Goal: Task Accomplishment & Management: Manage account settings

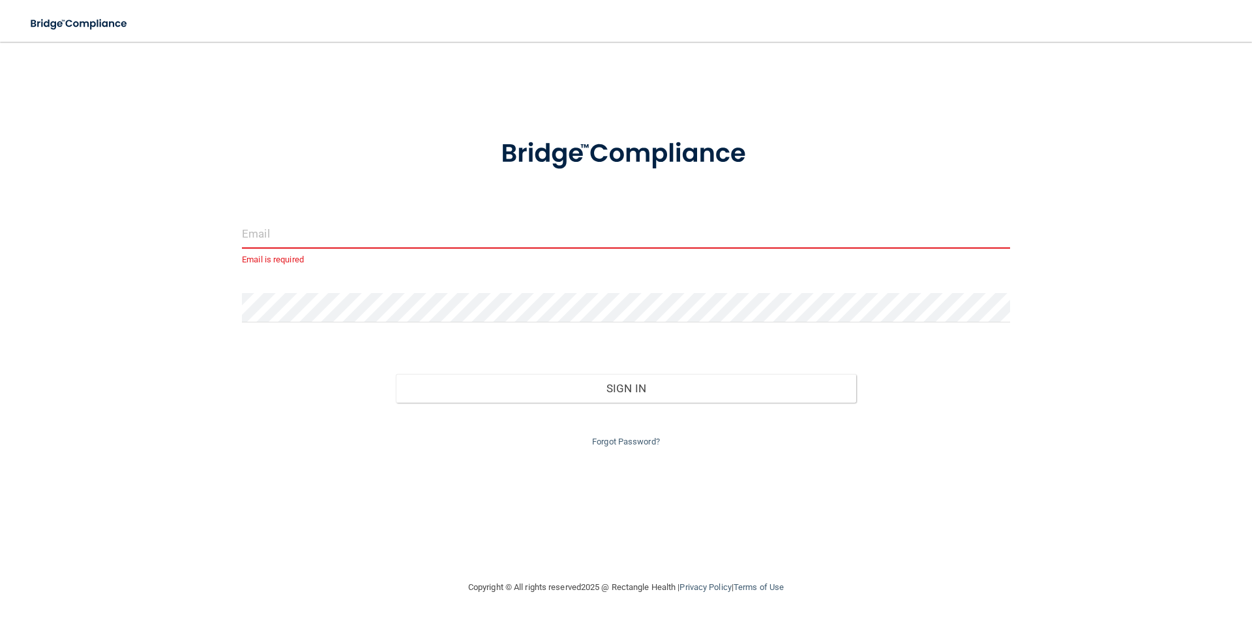
click at [262, 226] on input "email" at bounding box center [626, 233] width 768 height 29
paste input "[EMAIL_ADDRESS][DOMAIN_NAME]"
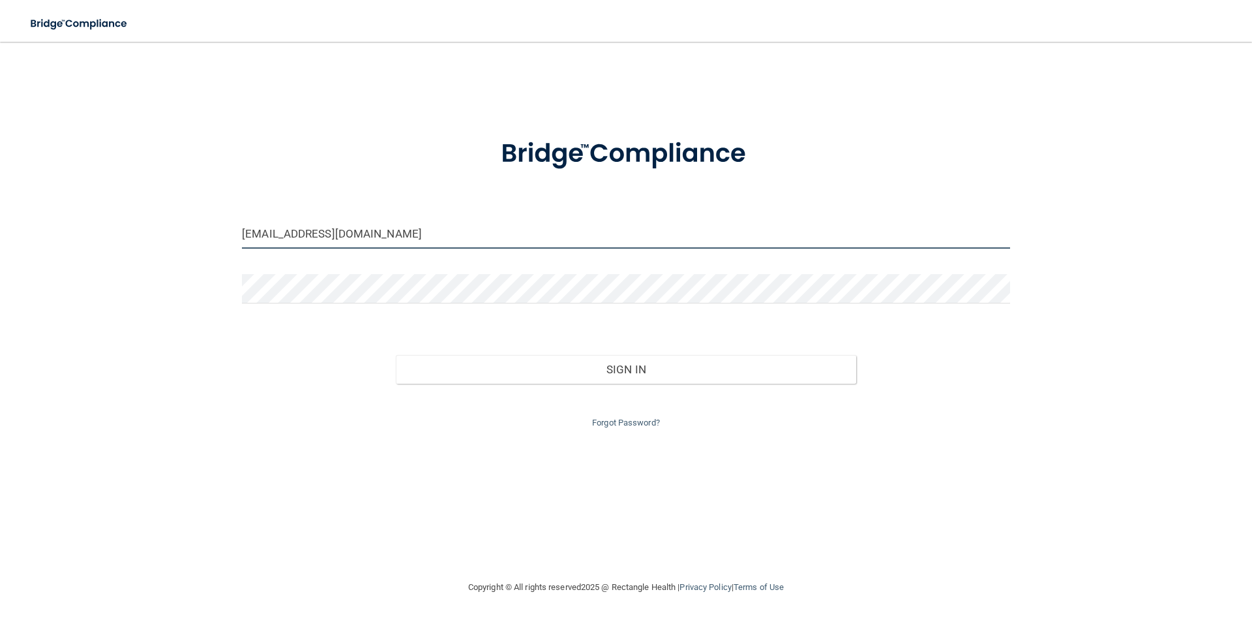
type input "[EMAIL_ADDRESS][DOMAIN_NAME]"
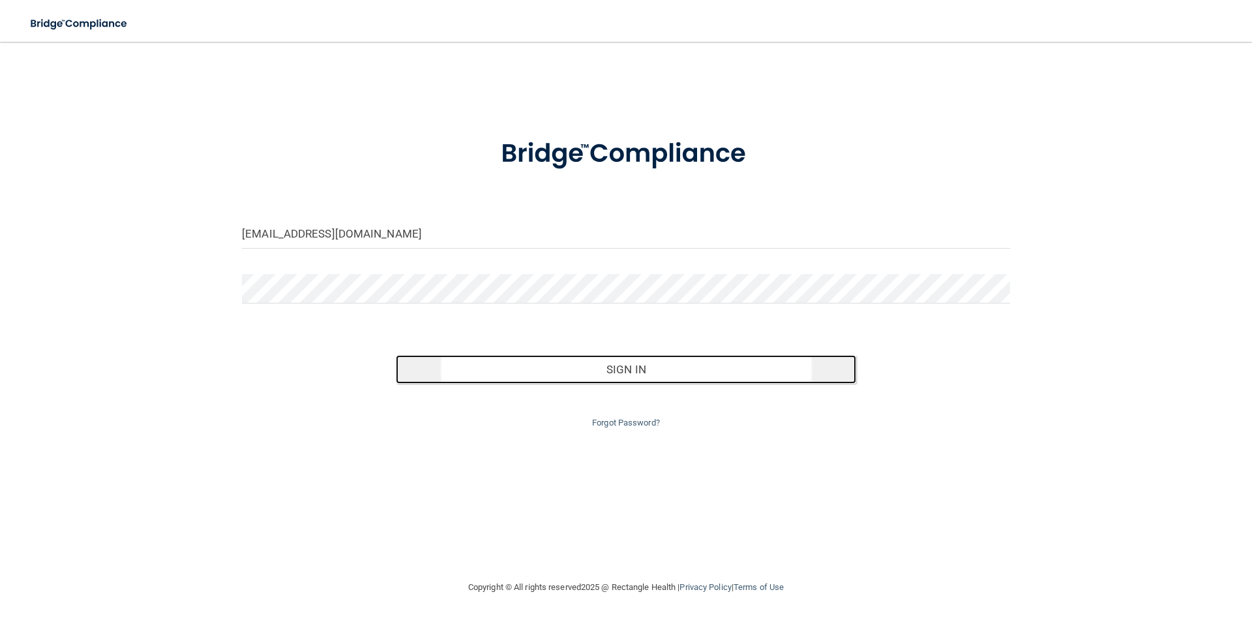
click at [535, 369] on button "Sign In" at bounding box center [626, 369] width 461 height 29
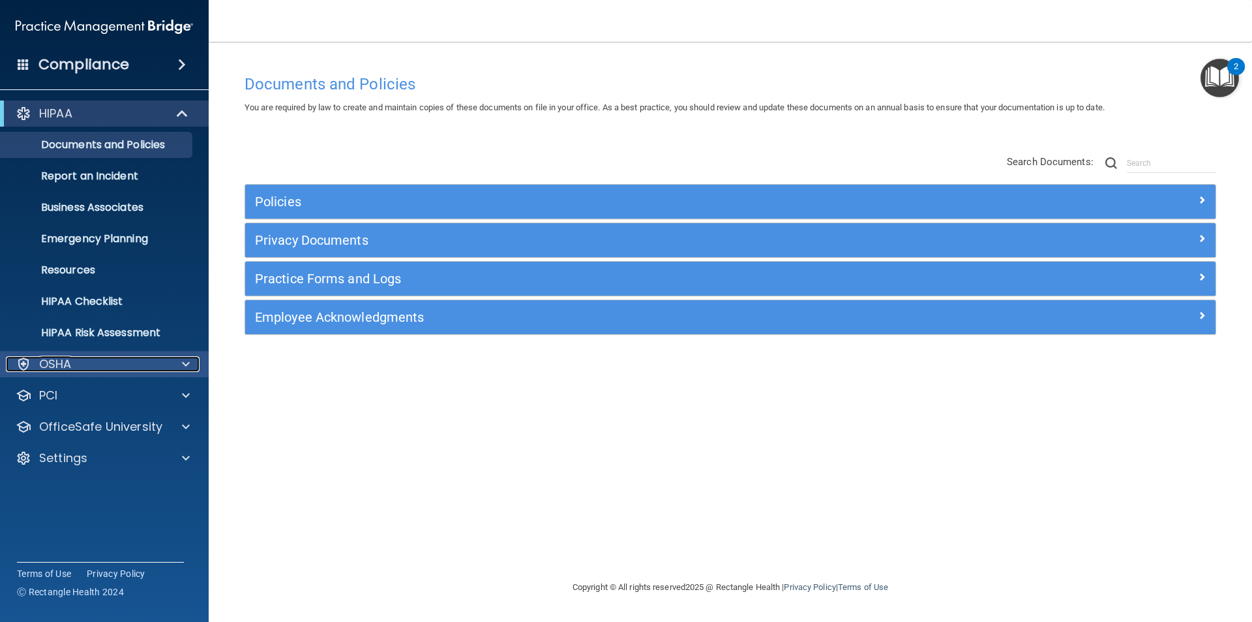
click at [130, 367] on div "OSHA" at bounding box center [87, 364] width 162 height 16
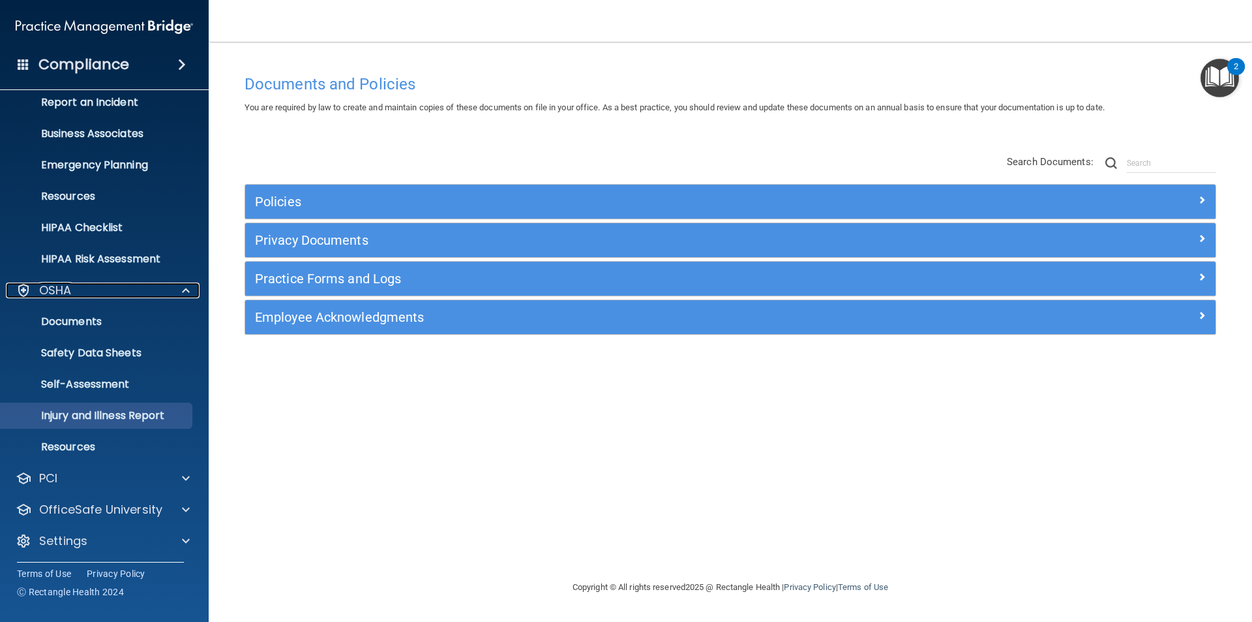
scroll to position [76, 0]
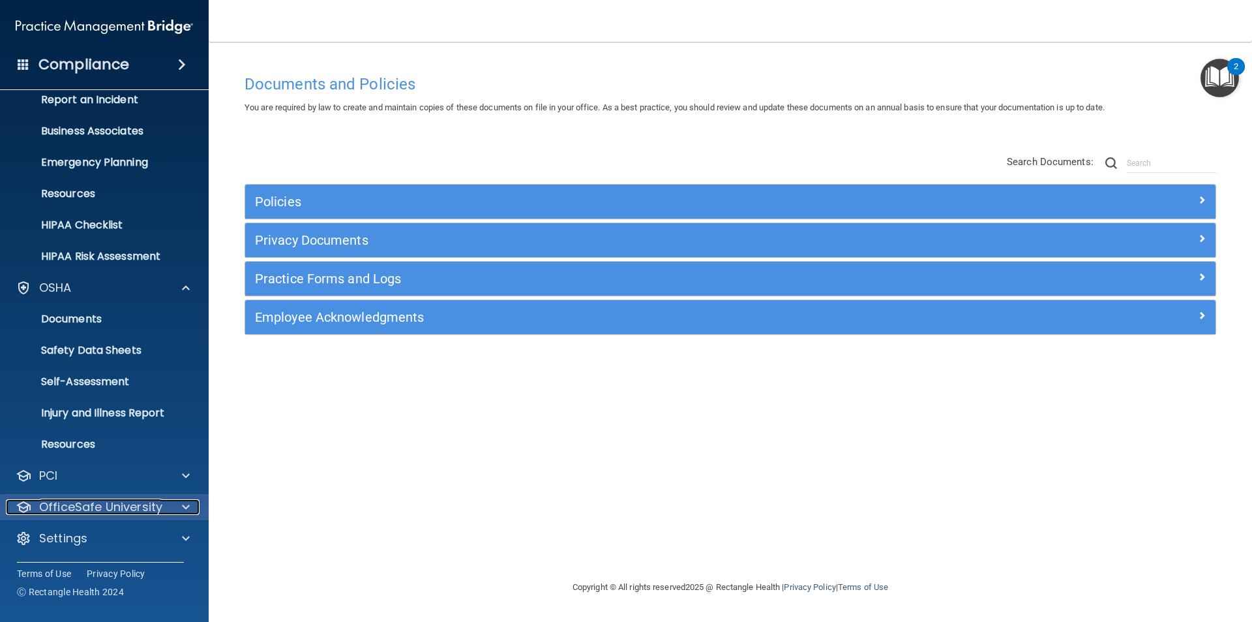
click at [143, 505] on p "OfficeSafe University" at bounding box center [100, 507] width 123 height 16
click at [151, 539] on img at bounding box center [158, 538] width 16 height 16
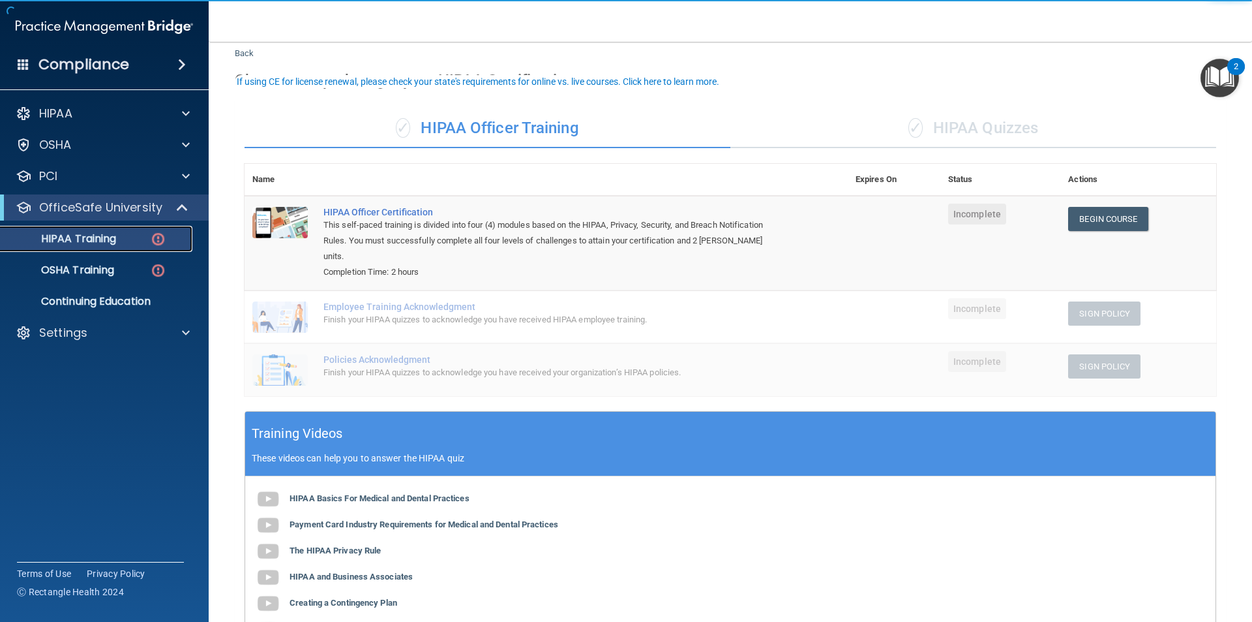
scroll to position [65, 0]
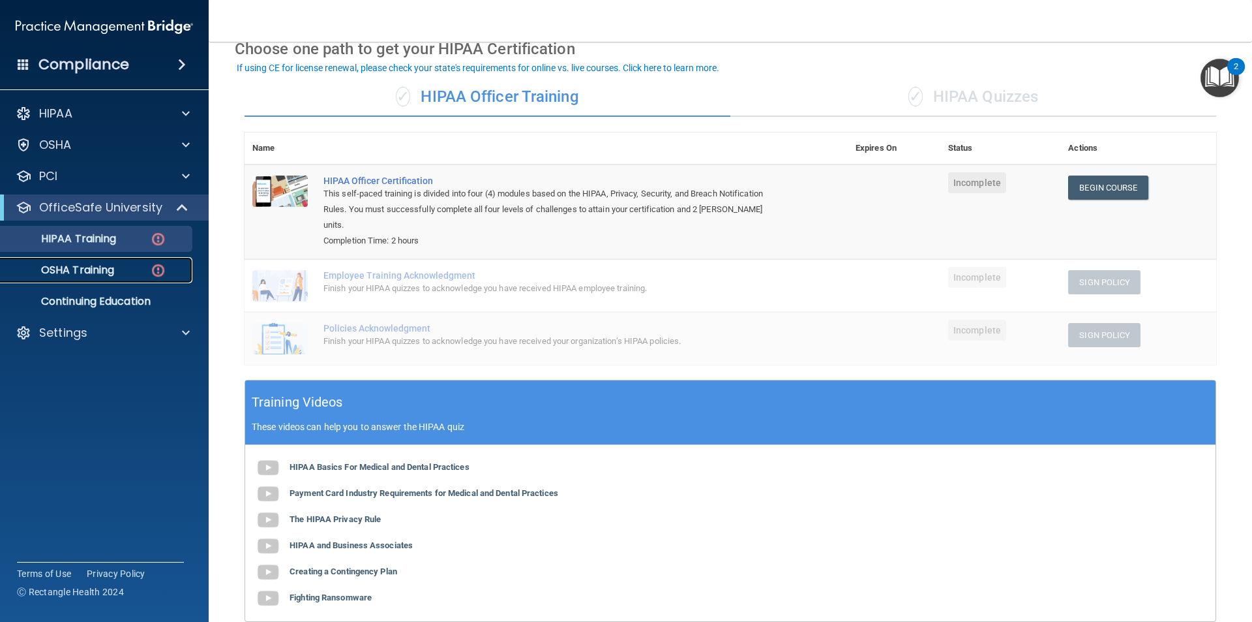
click at [106, 265] on p "OSHA Training" at bounding box center [61, 269] width 106 height 13
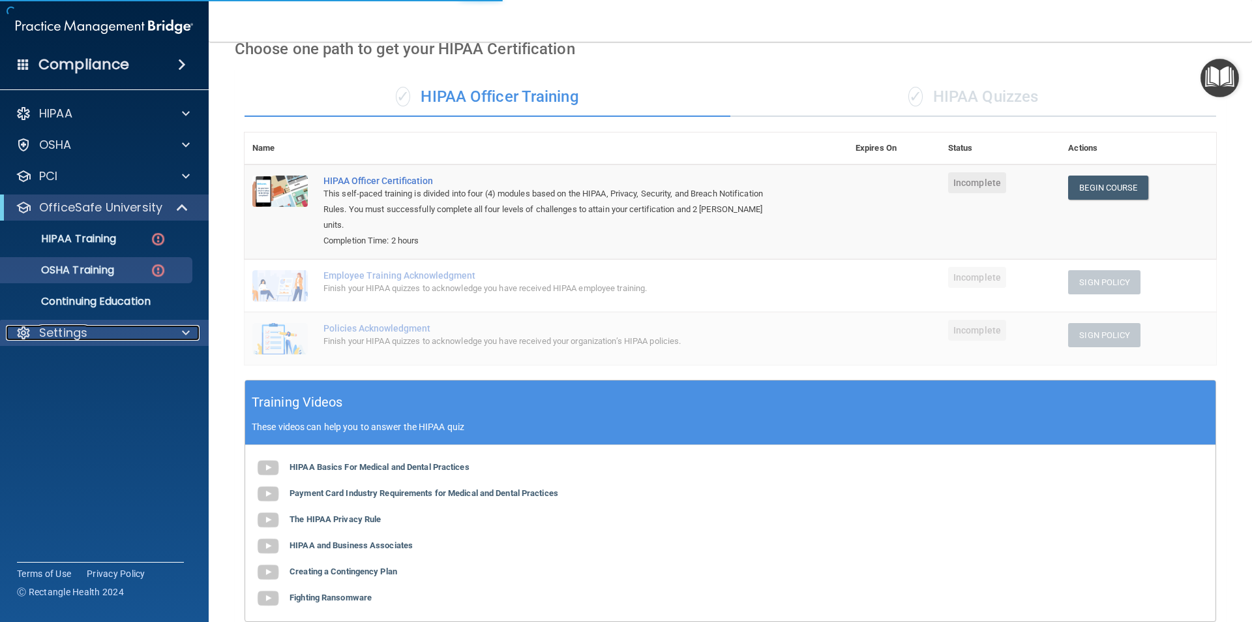
click at [78, 331] on p "Settings" at bounding box center [63, 333] width 48 height 16
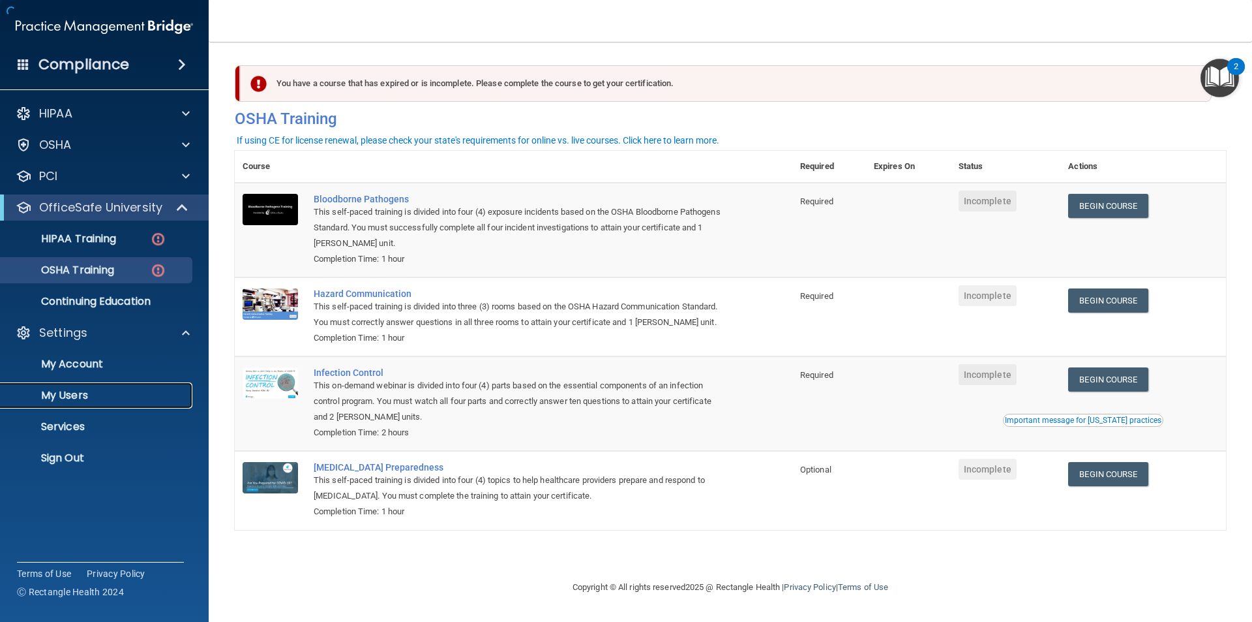
click at [78, 397] on p "My Users" at bounding box center [97, 395] width 178 height 13
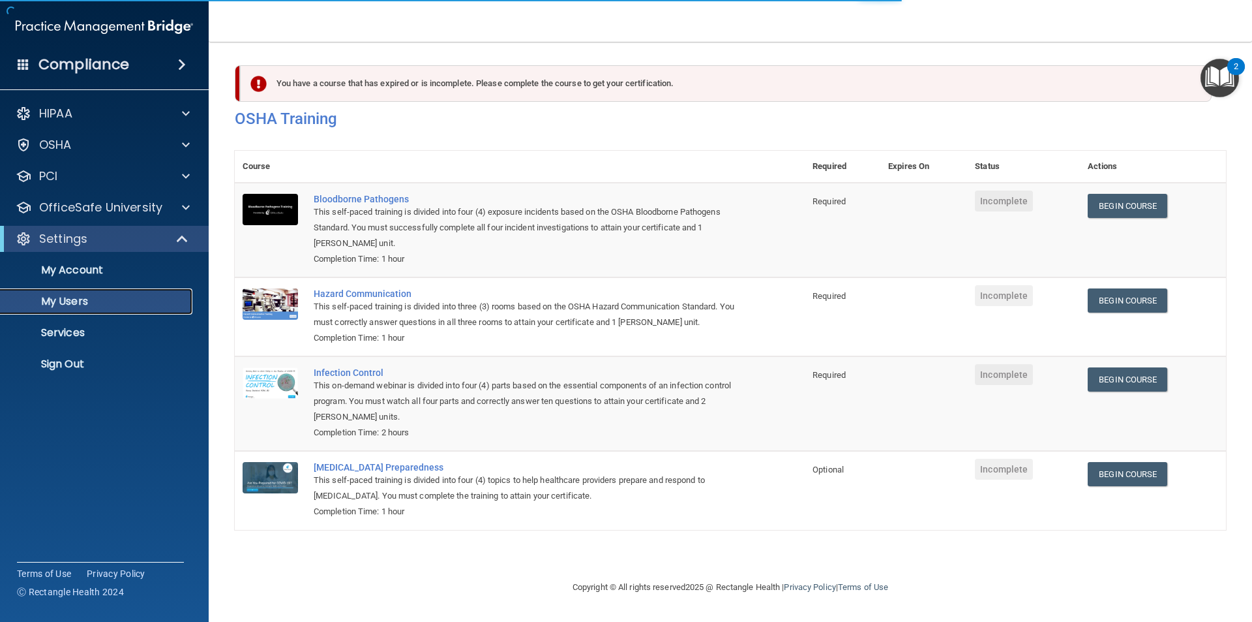
select select "20"
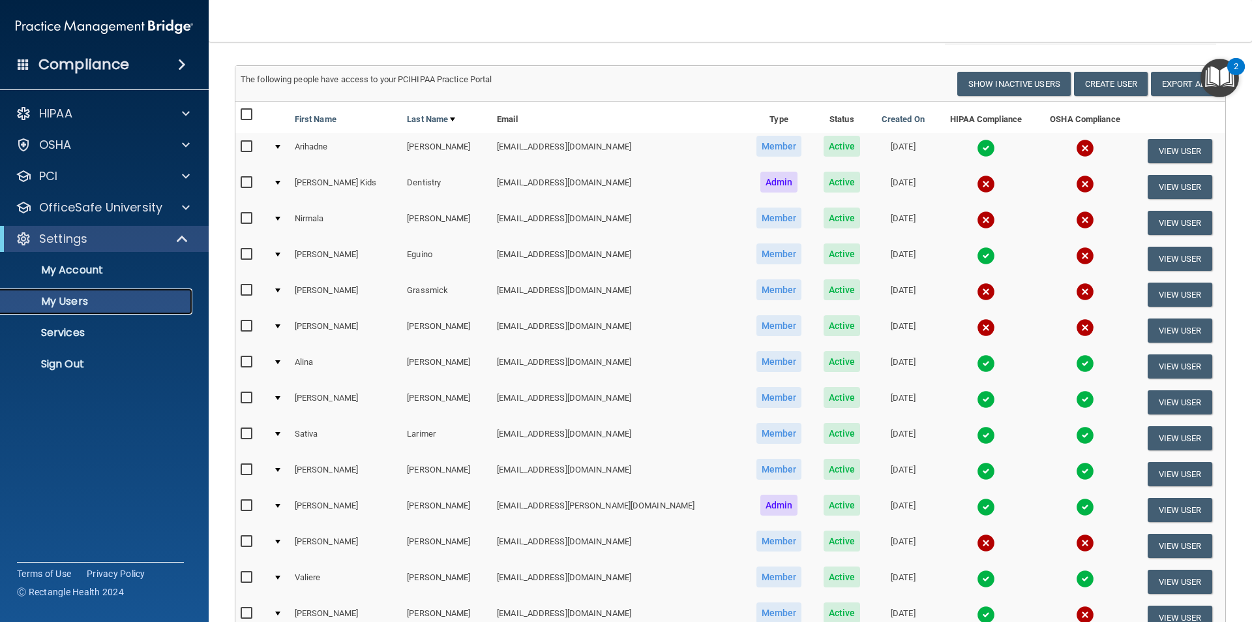
scroll to position [130, 0]
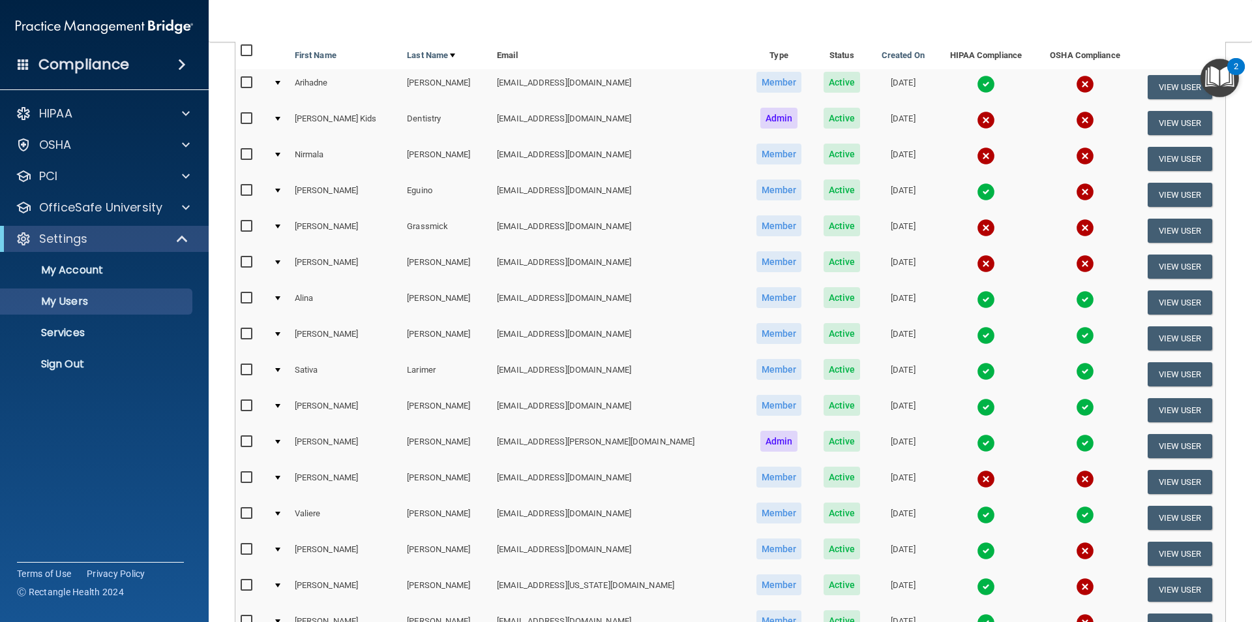
click at [977, 199] on img at bounding box center [986, 192] width 18 height 18
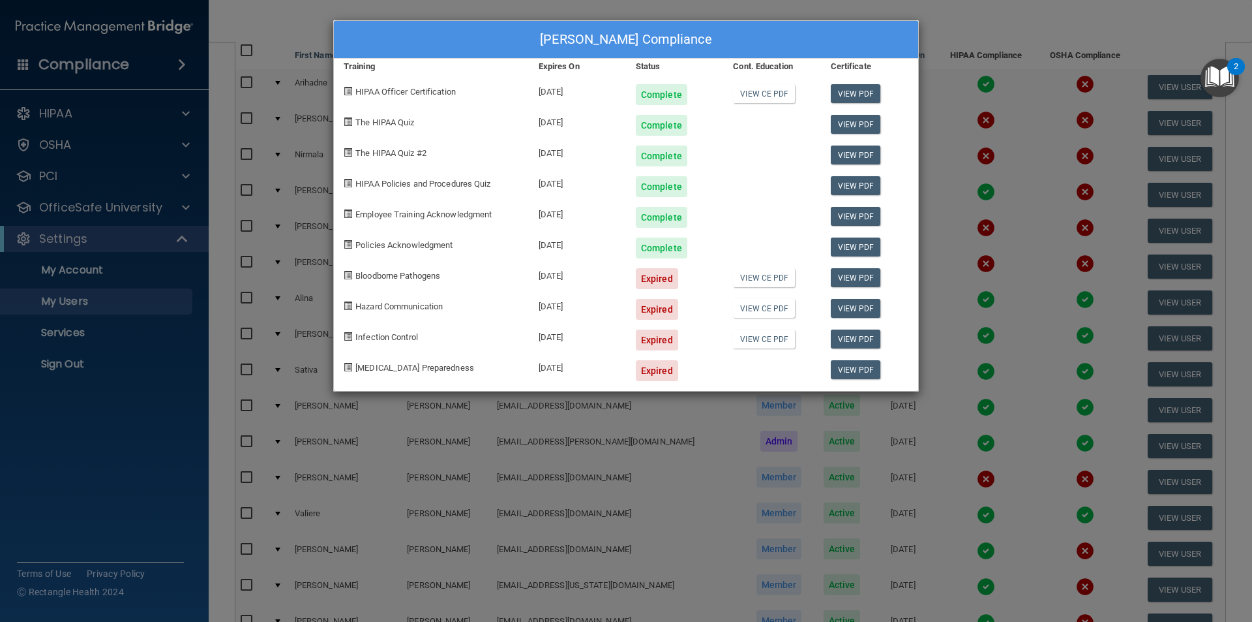
click at [948, 1] on div "[PERSON_NAME] Compliance Training Expires On Status Cont. Education Certificate…" at bounding box center [626, 311] width 1252 height 622
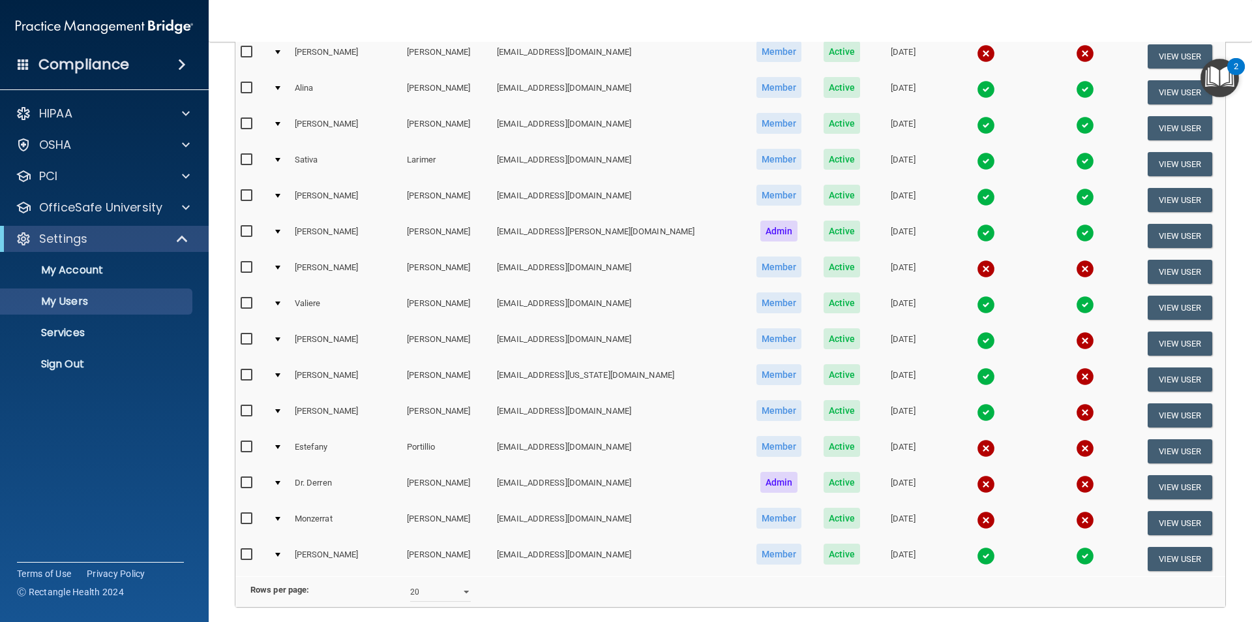
scroll to position [457, 0]
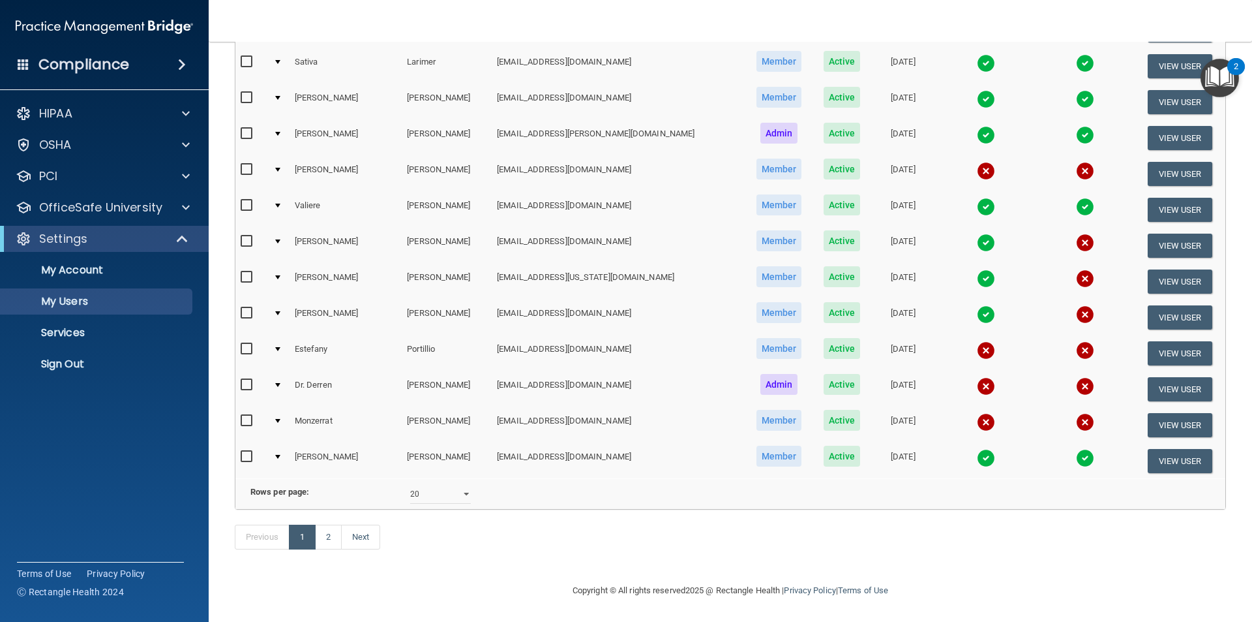
click at [977, 305] on img at bounding box center [986, 314] width 18 height 18
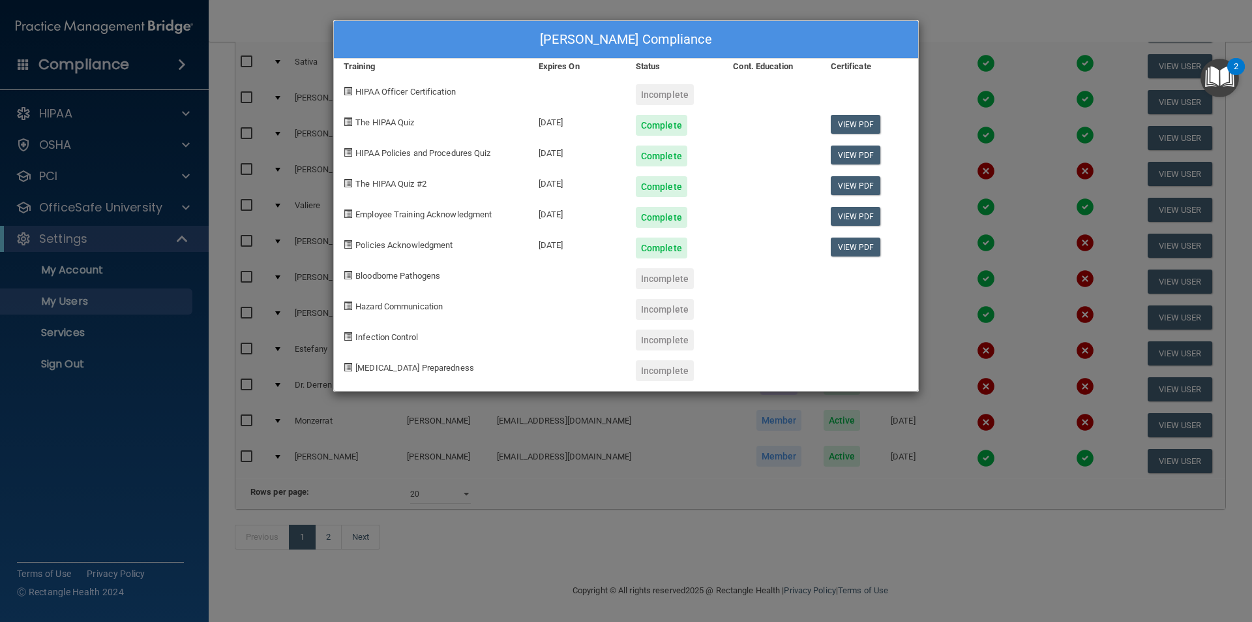
click at [667, 91] on div "Incomplete" at bounding box center [665, 94] width 58 height 21
click at [299, 42] on div "[PERSON_NAME] Compliance Training Expires On Status Cont. Education Certificate…" at bounding box center [626, 311] width 1252 height 622
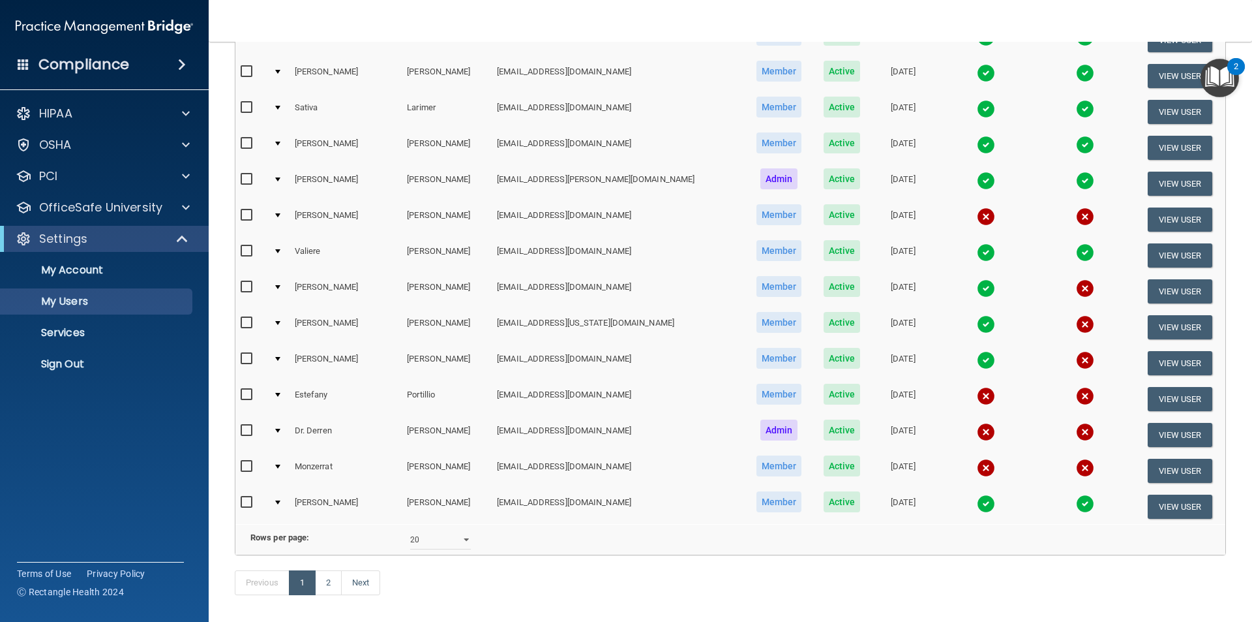
scroll to position [458, 0]
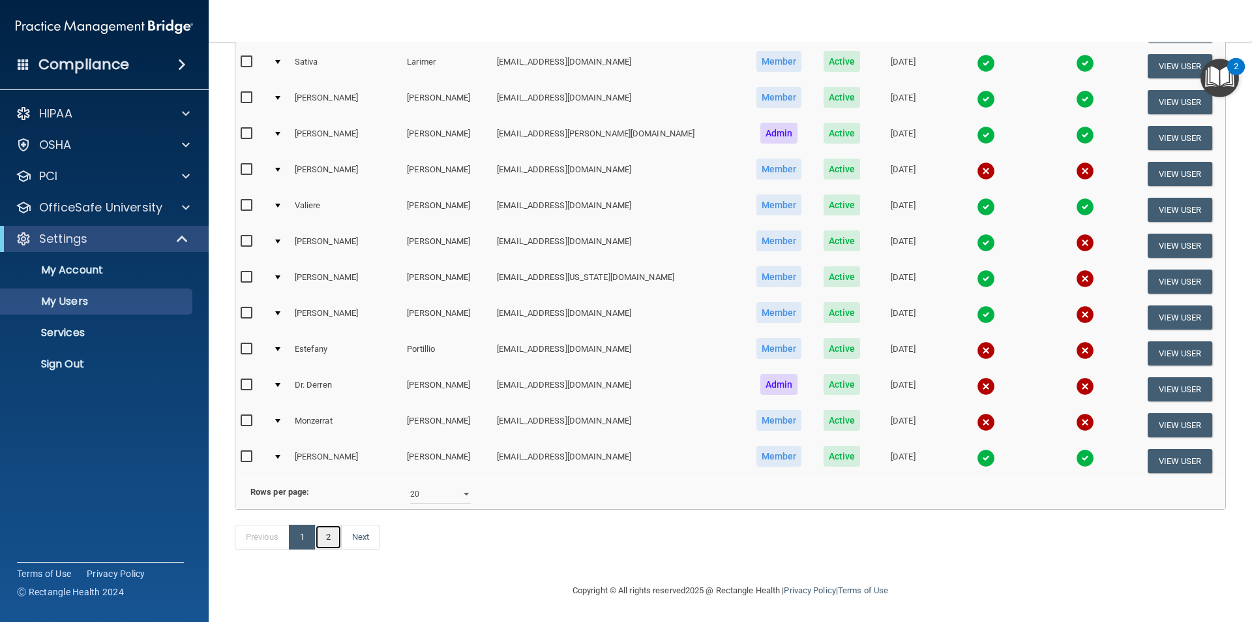
click at [333, 535] on link "2" at bounding box center [328, 536] width 27 height 25
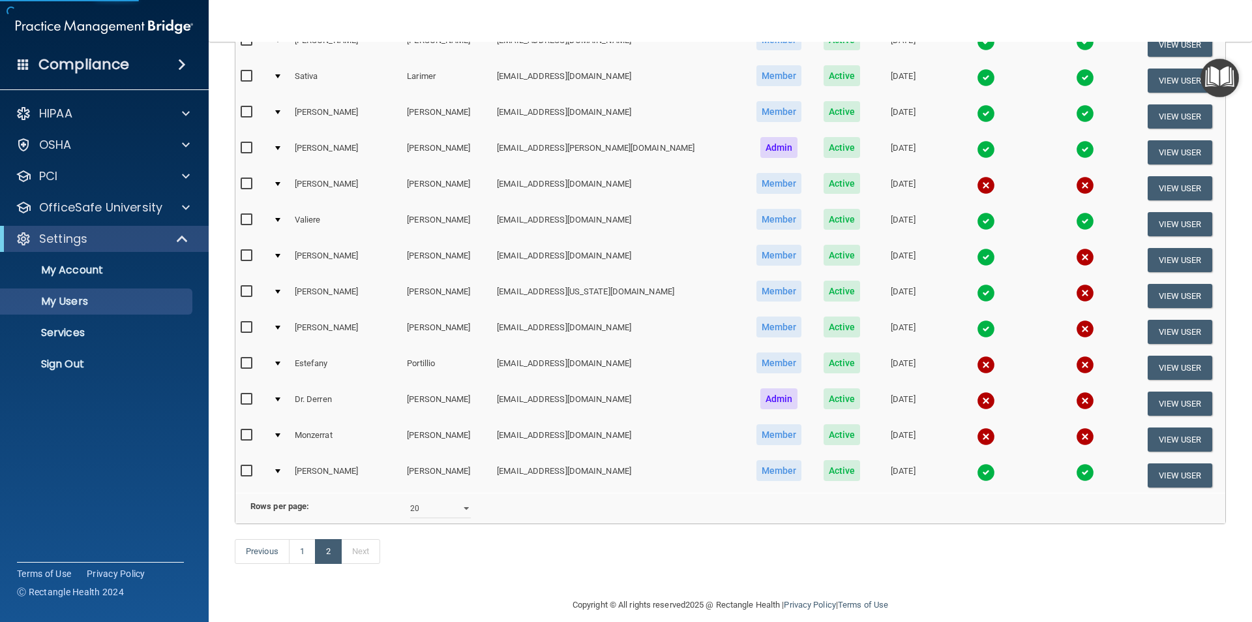
select select "20"
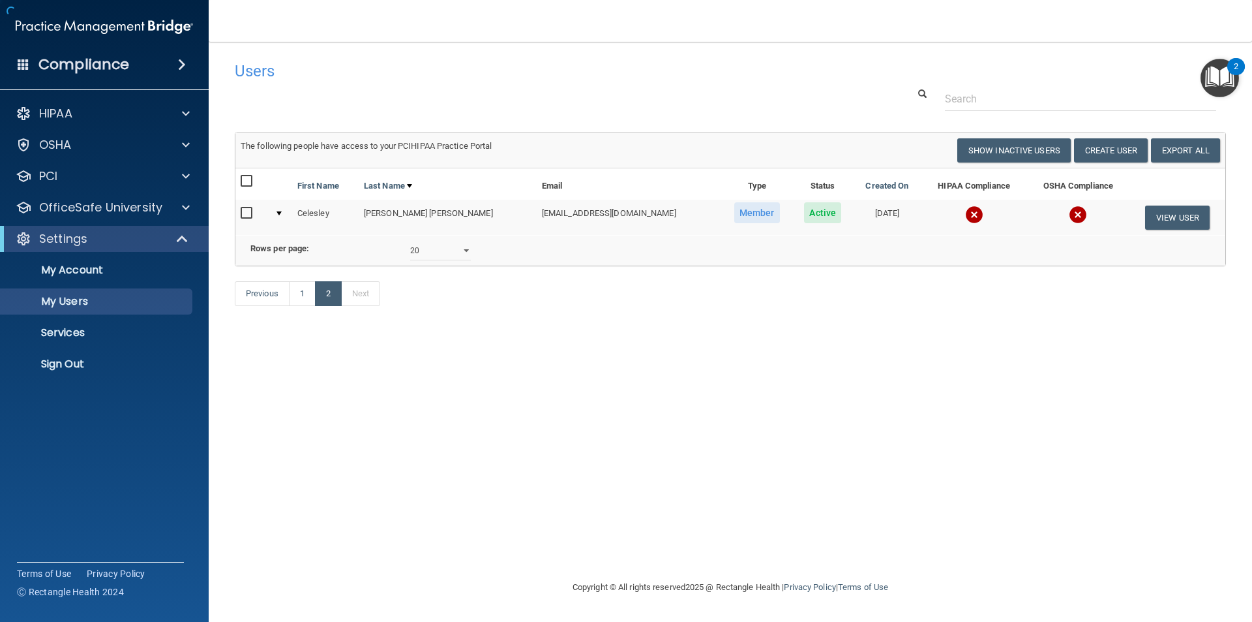
scroll to position [0, 0]
click at [949, 217] on td at bounding box center [975, 217] width 106 height 35
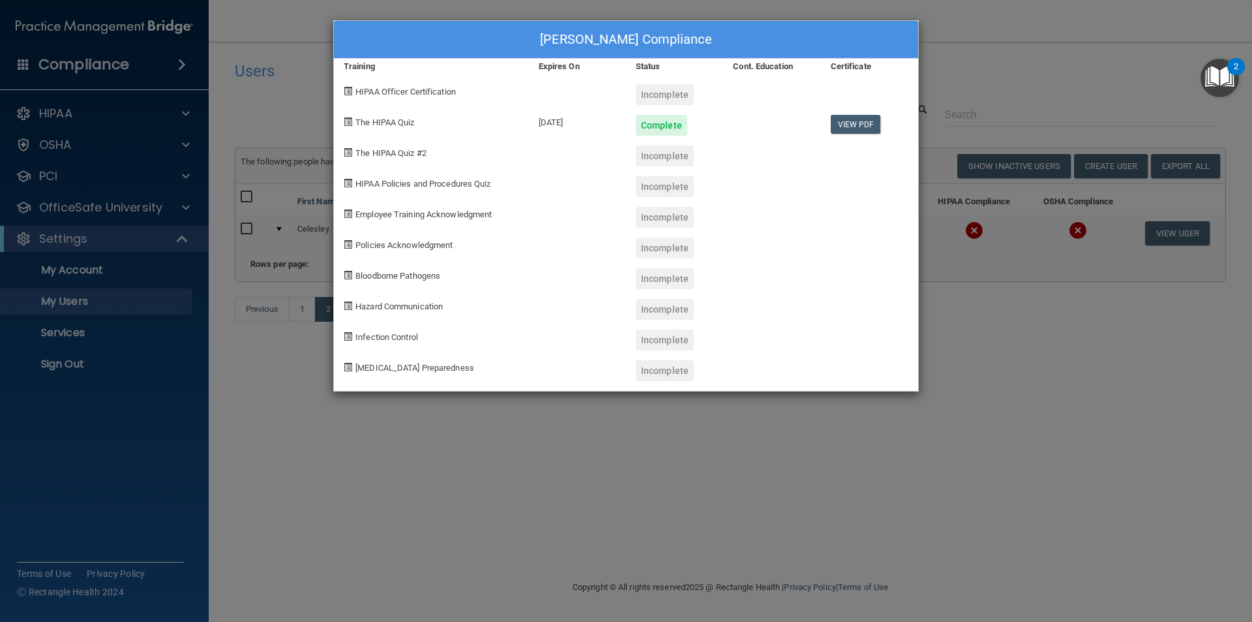
click at [264, 63] on div "[PERSON_NAME] Compliance Training Expires On Status Cont. Education Certificate…" at bounding box center [626, 311] width 1252 height 622
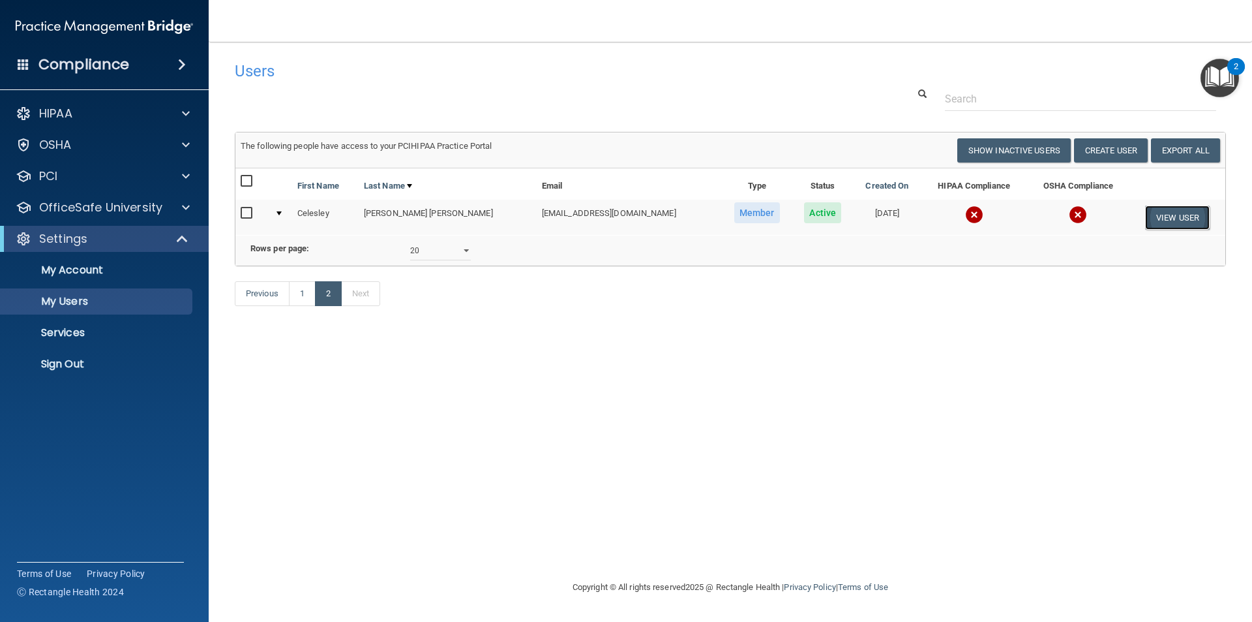
click at [1177, 209] on button "View User" at bounding box center [1177, 217] width 65 height 24
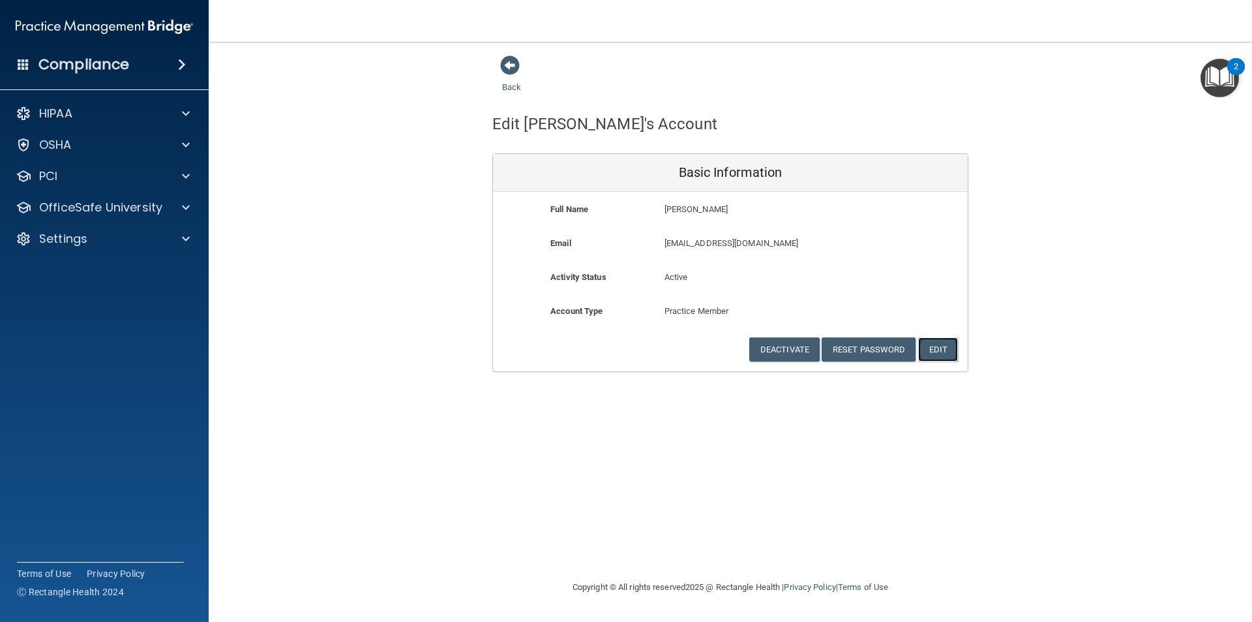
click at [935, 355] on button "Edit" at bounding box center [938, 349] width 40 height 24
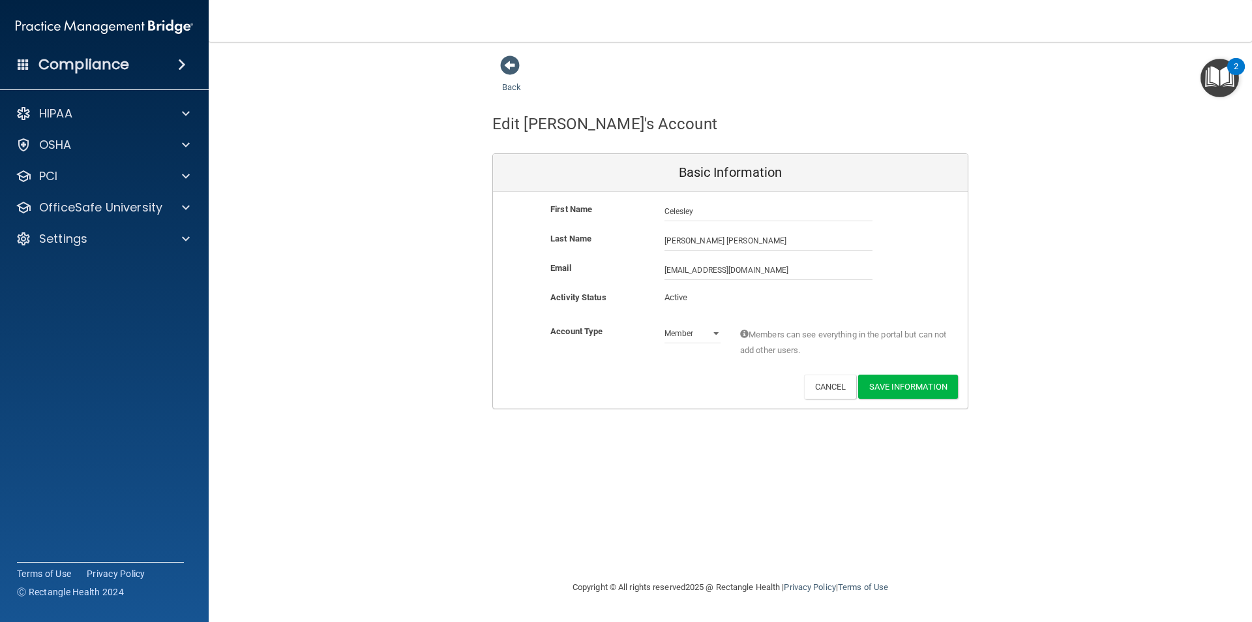
click at [926, 402] on div "First Name [PERSON_NAME] [PERSON_NAME] Last Name [PERSON_NAME] [PERSON_NAME] Em…" at bounding box center [730, 300] width 475 height 217
click at [924, 389] on button "Save Information" at bounding box center [908, 386] width 100 height 24
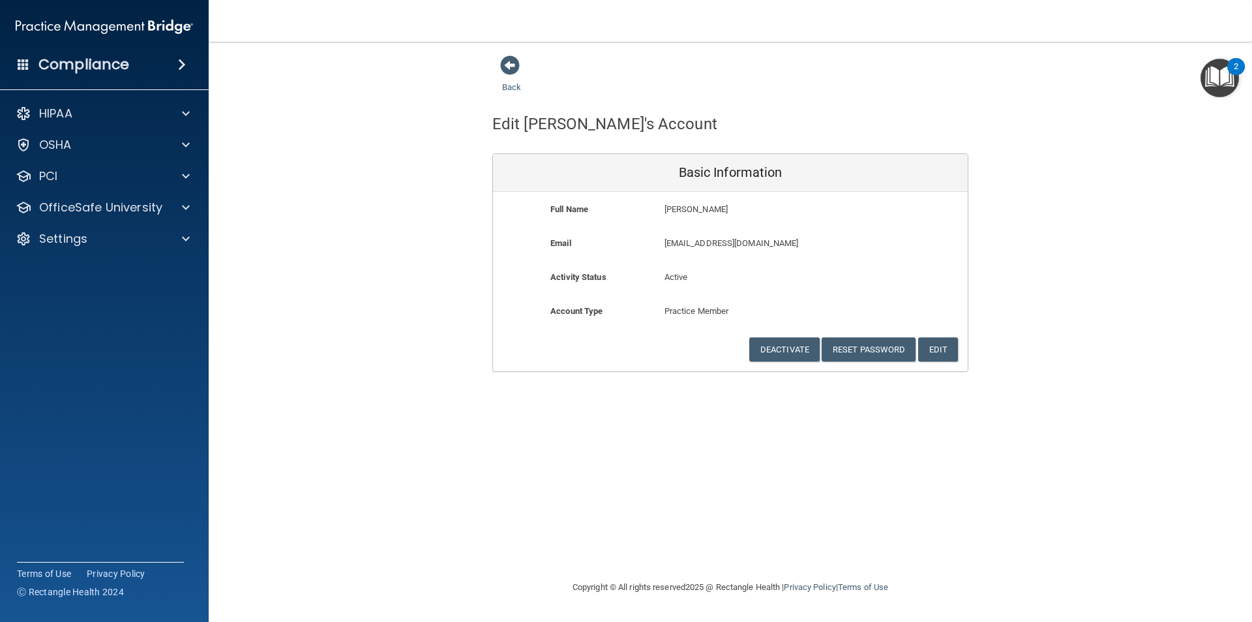
click at [768, 190] on div "Basic Information" at bounding box center [730, 173] width 475 height 38
click at [1151, 376] on div "Back Edit [PERSON_NAME]'s Account Basic Information Full Name [PERSON_NAME] [PE…" at bounding box center [730, 310] width 991 height 511
click at [511, 61] on span at bounding box center [510, 65] width 20 height 20
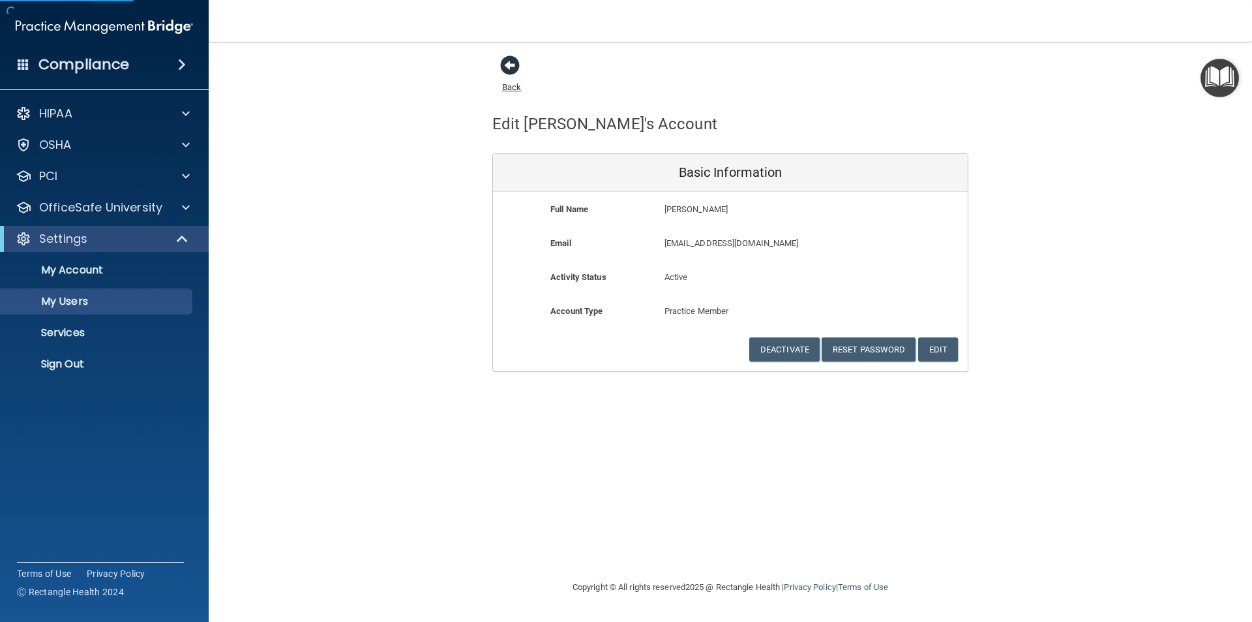
select select "20"
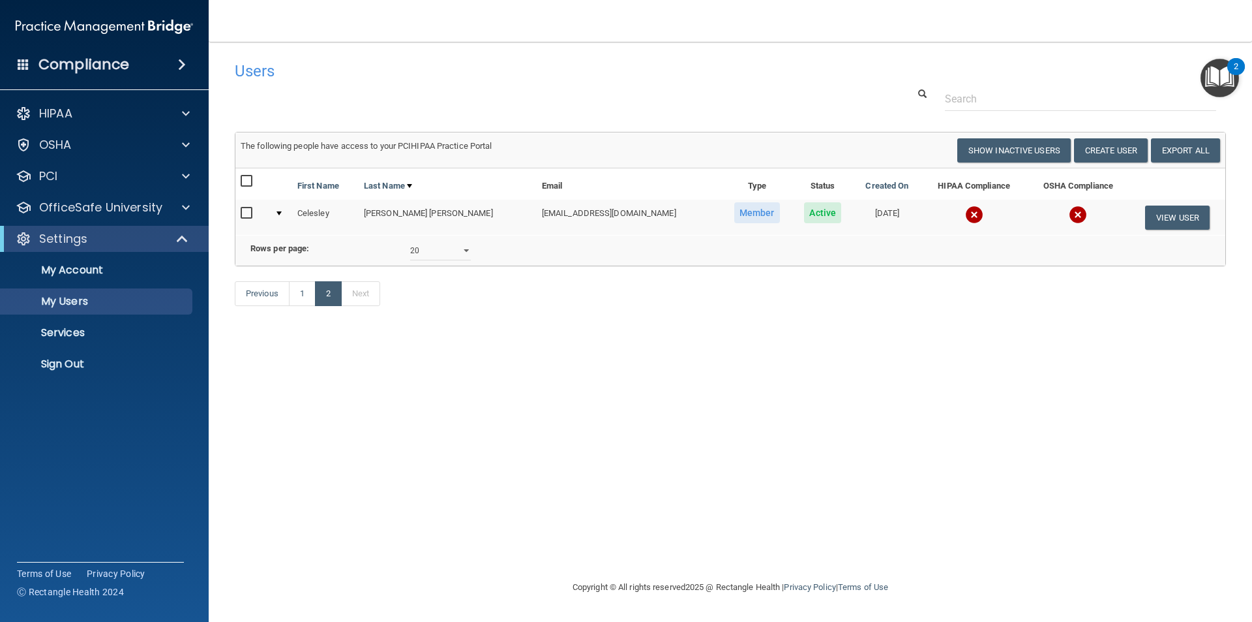
click at [245, 213] on input "checkbox" at bounding box center [248, 213] width 15 height 10
checkbox input "true"
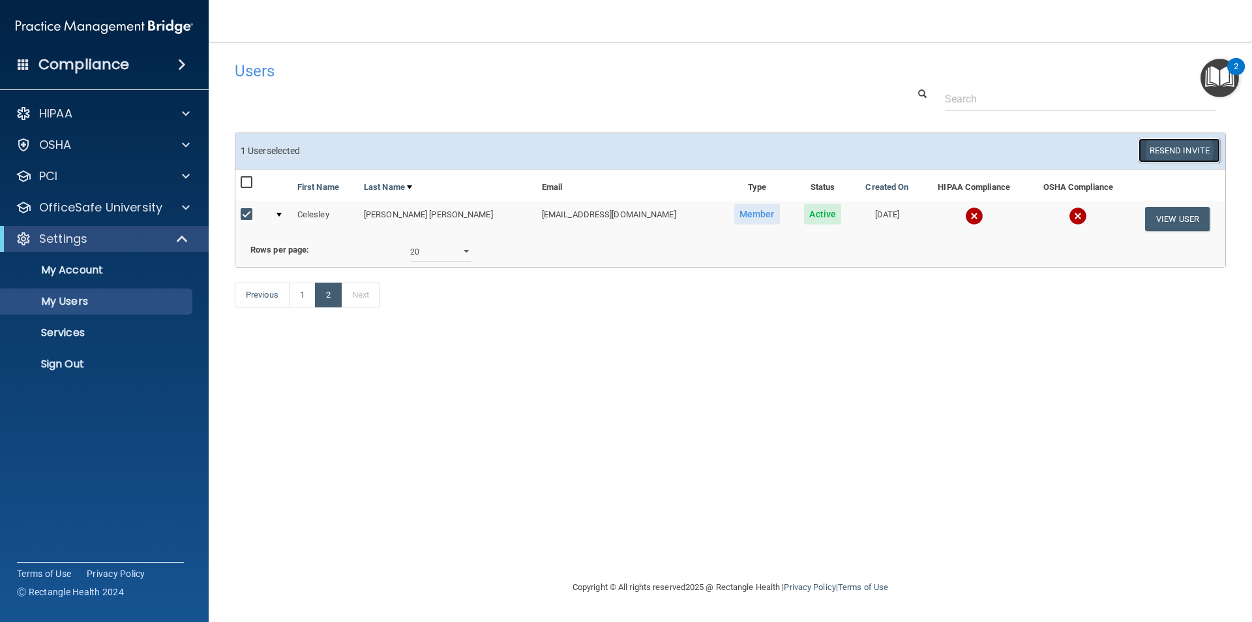
click at [1213, 148] on button "Resend Invite" at bounding box center [1180, 150] width 82 height 24
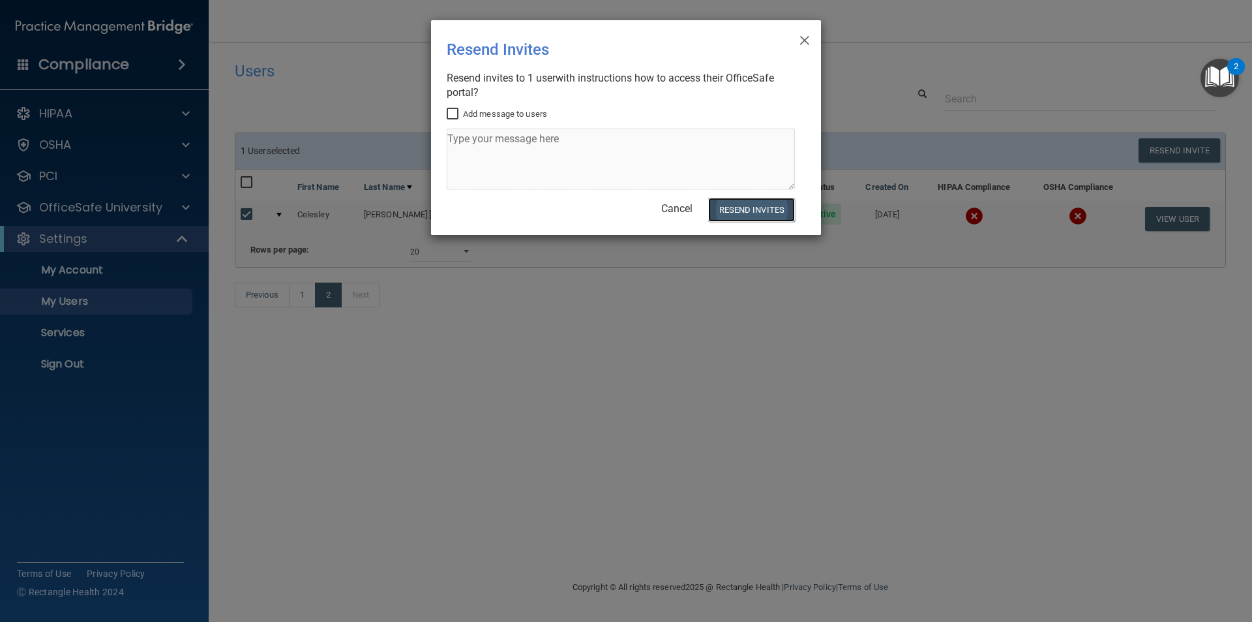
click at [738, 211] on button "Resend Invites" at bounding box center [751, 210] width 87 height 24
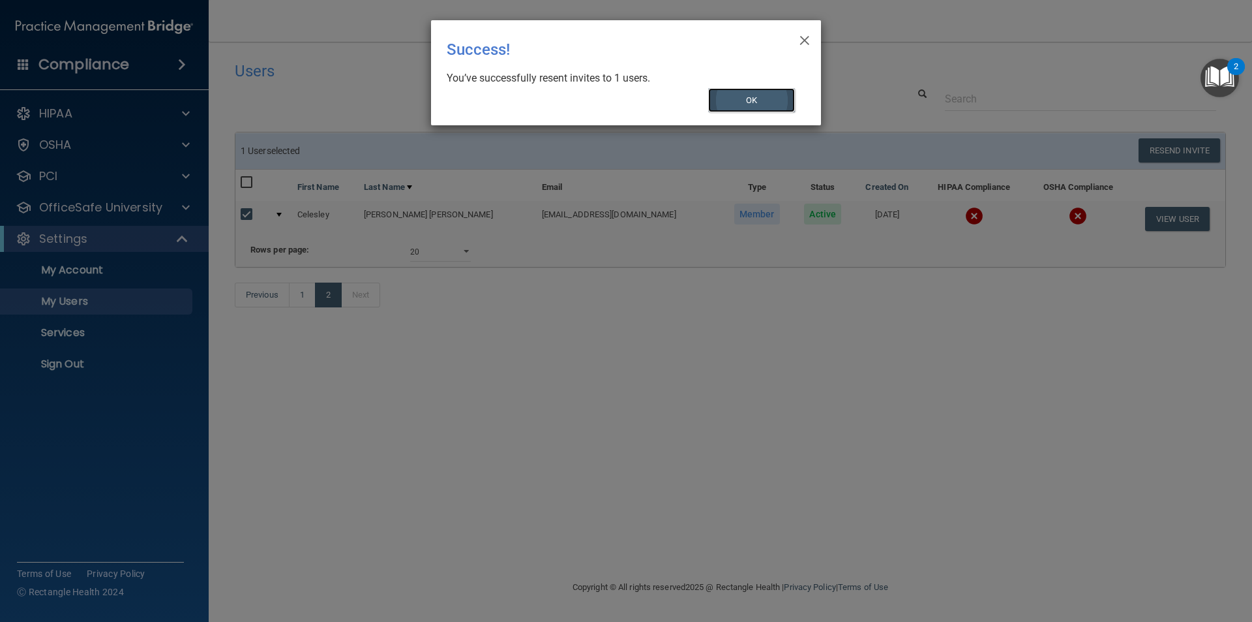
click at [732, 106] on button "OK" at bounding box center [751, 100] width 87 height 24
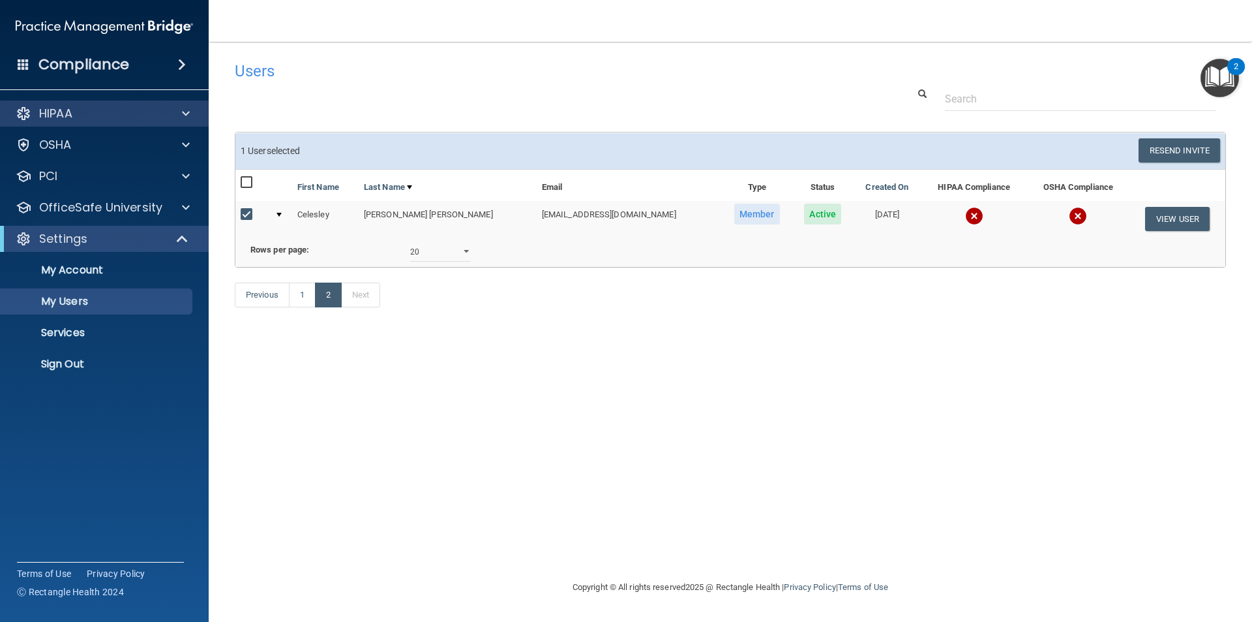
click at [109, 105] on div "HIPAA" at bounding box center [104, 113] width 209 height 26
click at [110, 117] on div "HIPAA" at bounding box center [87, 114] width 162 height 16
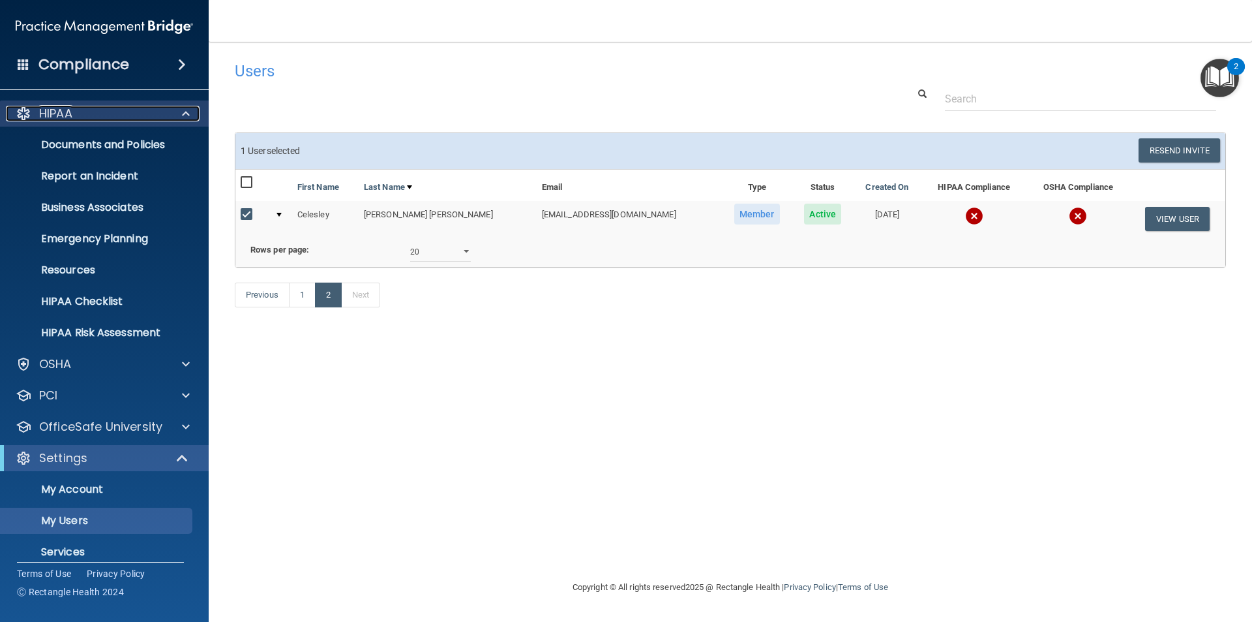
click at [72, 108] on p "HIPAA" at bounding box center [55, 114] width 33 height 16
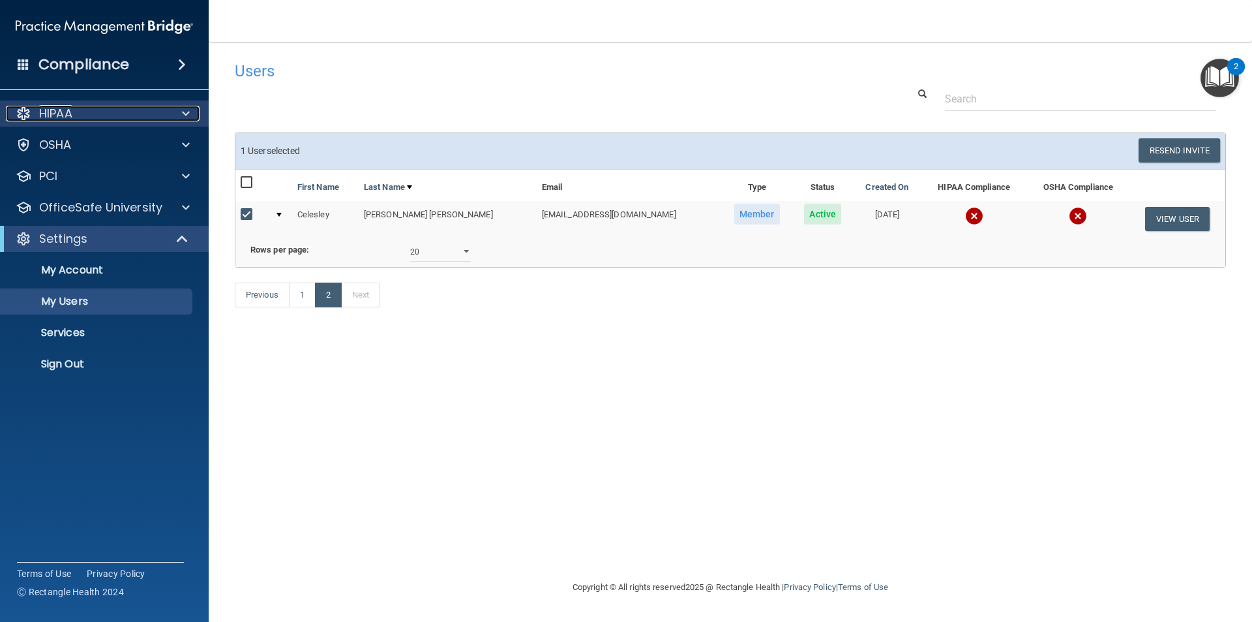
click at [95, 115] on div "HIPAA" at bounding box center [87, 114] width 162 height 16
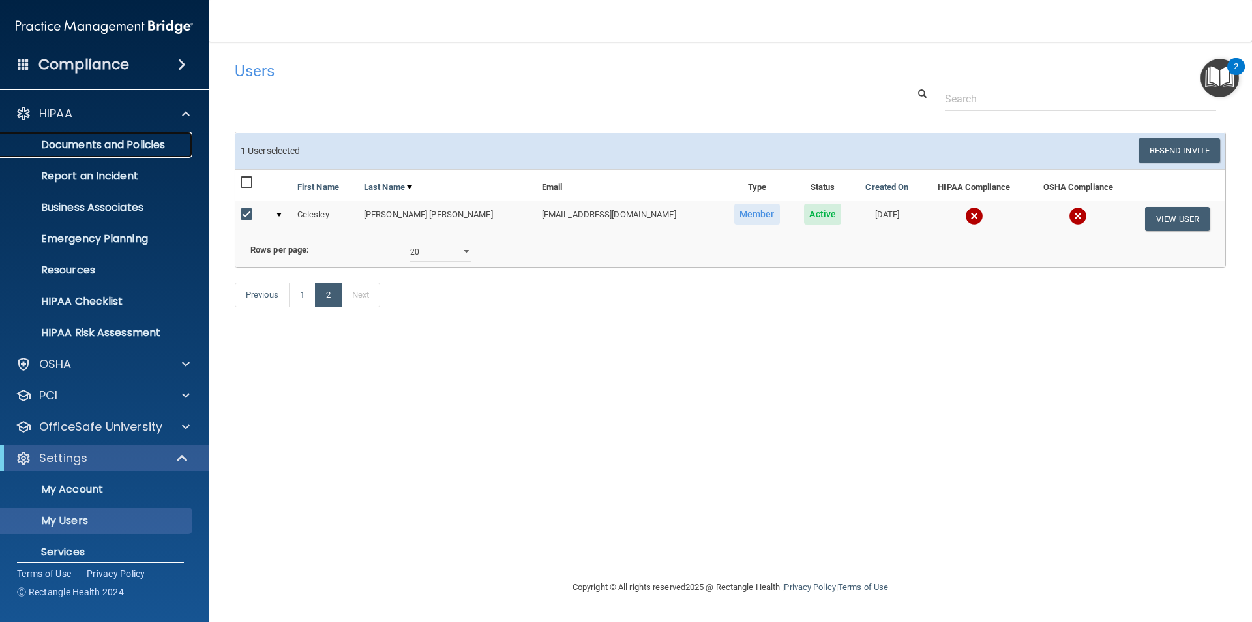
click at [93, 145] on p "Documents and Policies" at bounding box center [97, 144] width 178 height 13
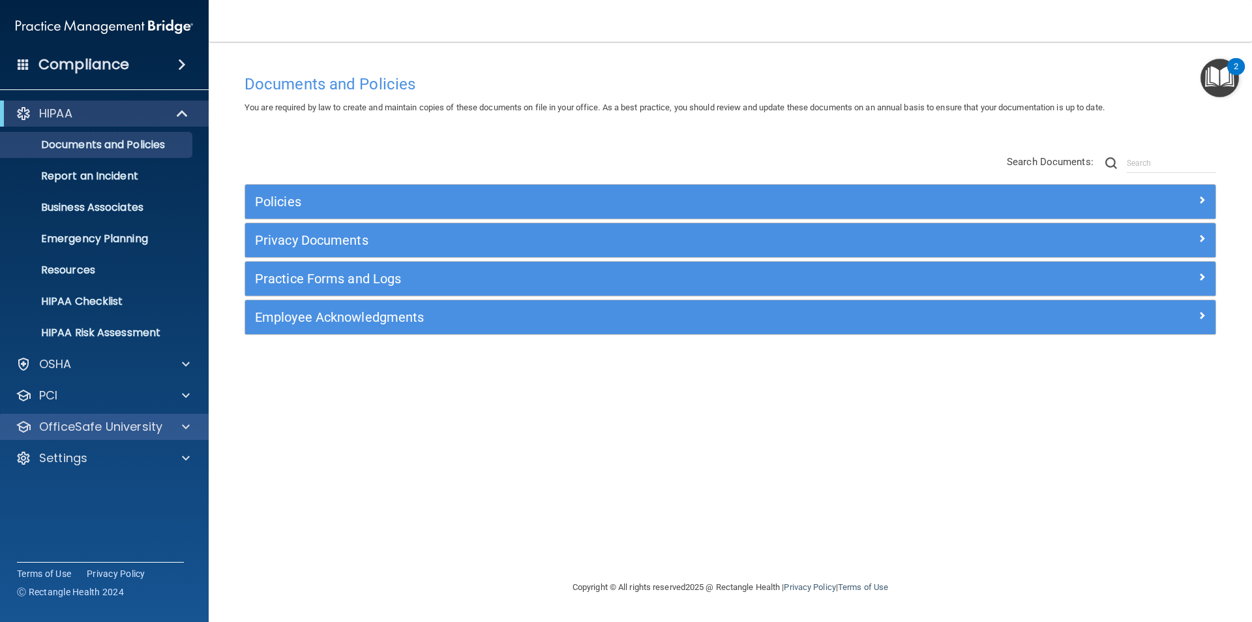
click at [106, 414] on div "OfficeSafe University" at bounding box center [104, 426] width 209 height 26
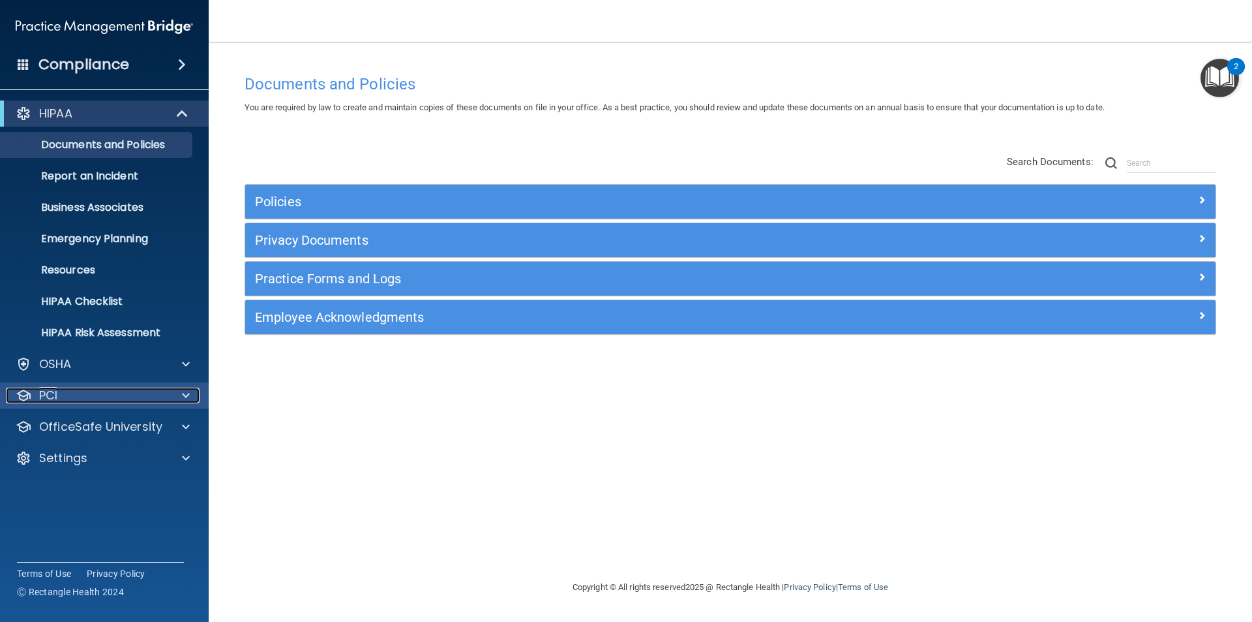
click at [108, 397] on div "PCI" at bounding box center [87, 395] width 162 height 16
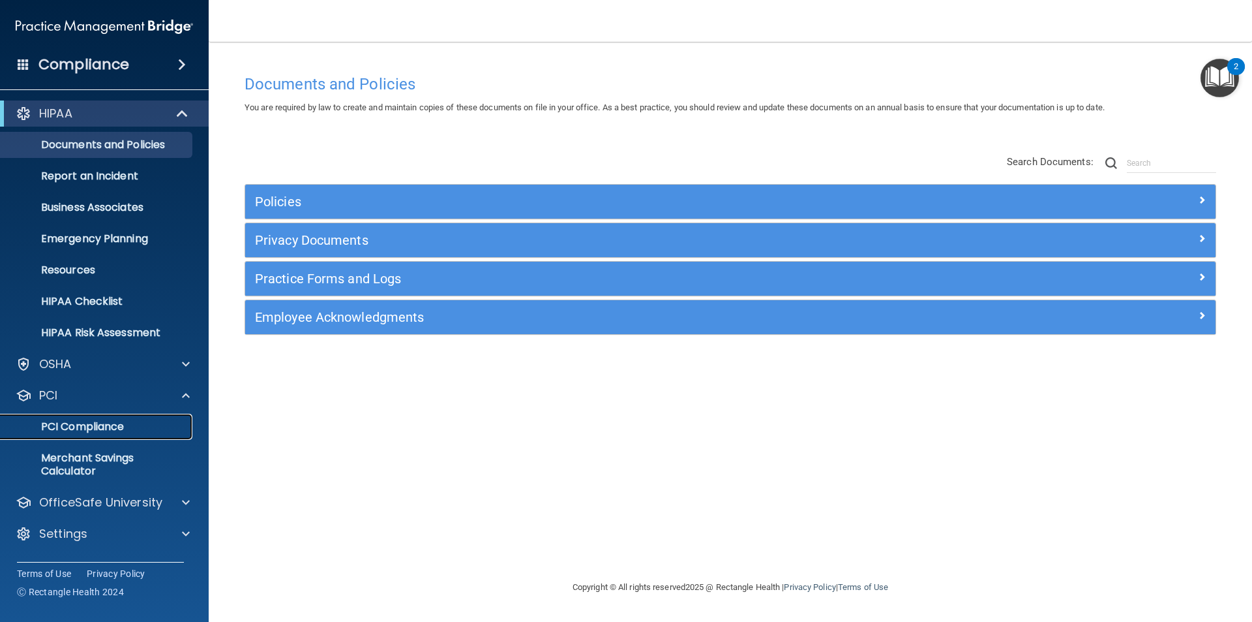
click at [108, 433] on p "PCI Compliance" at bounding box center [97, 426] width 178 height 13
click at [173, 496] on div at bounding box center [184, 502] width 33 height 16
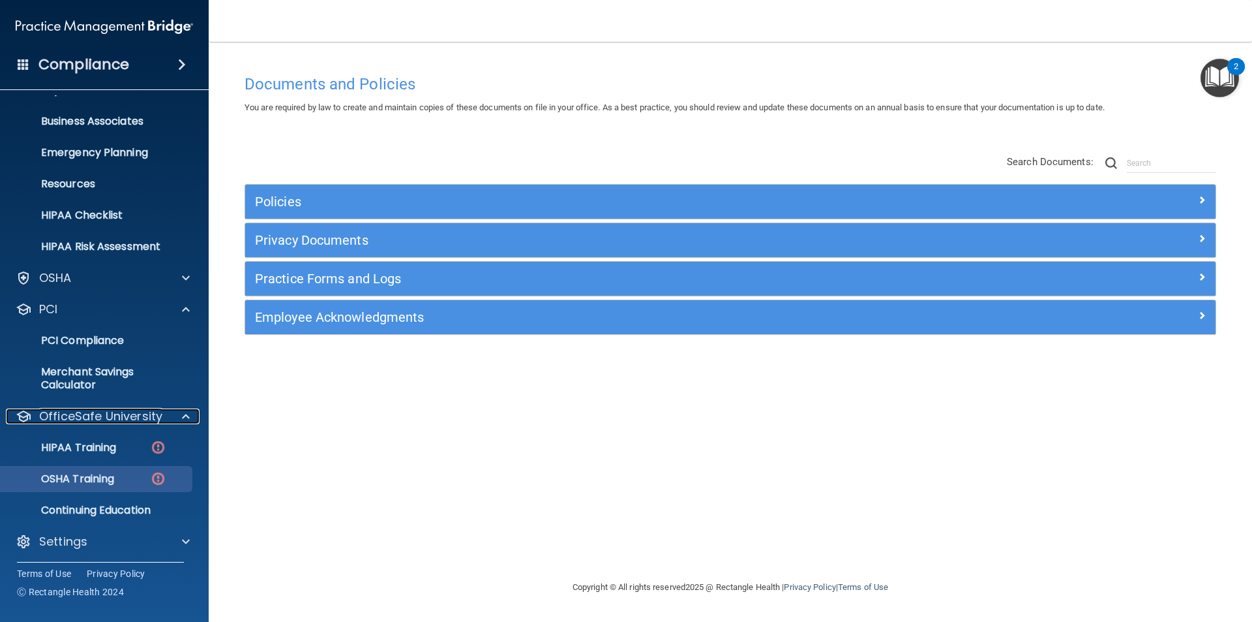
scroll to position [89, 0]
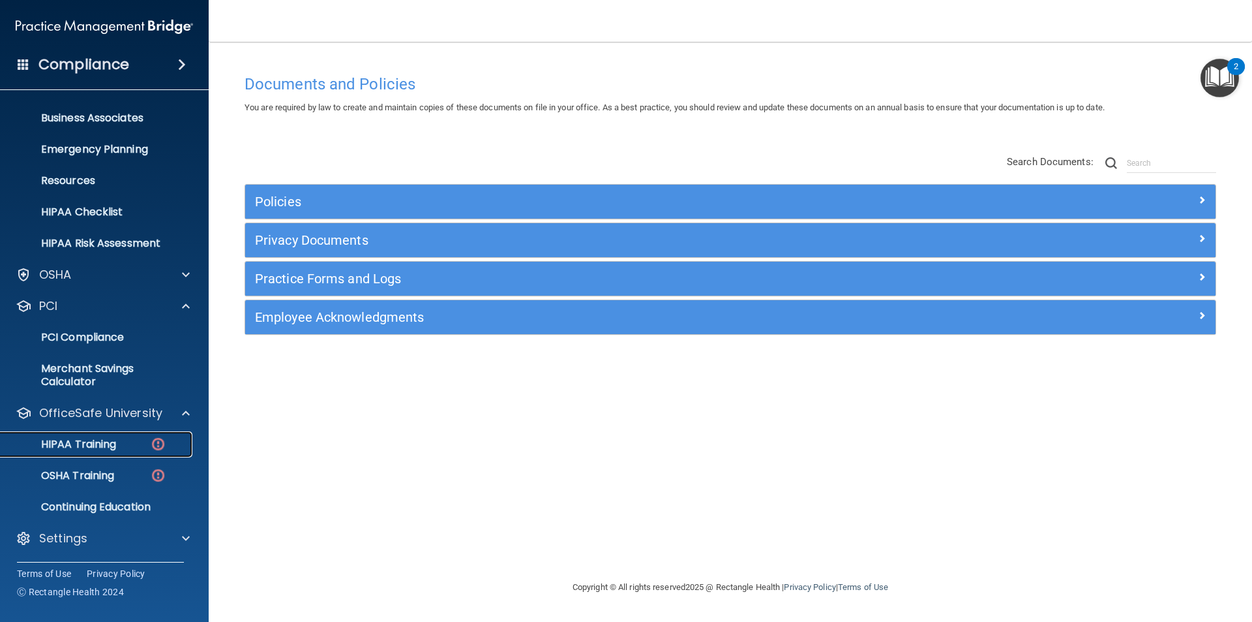
click at [114, 451] on p "HIPAA Training" at bounding box center [62, 444] width 108 height 13
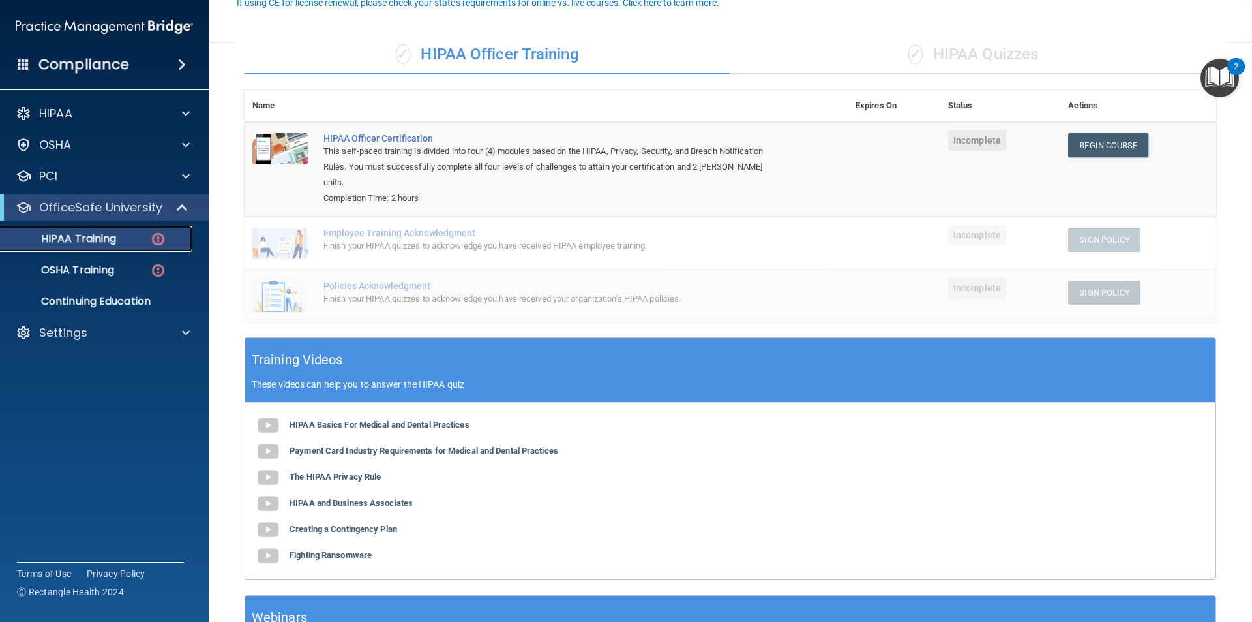
scroll to position [130, 0]
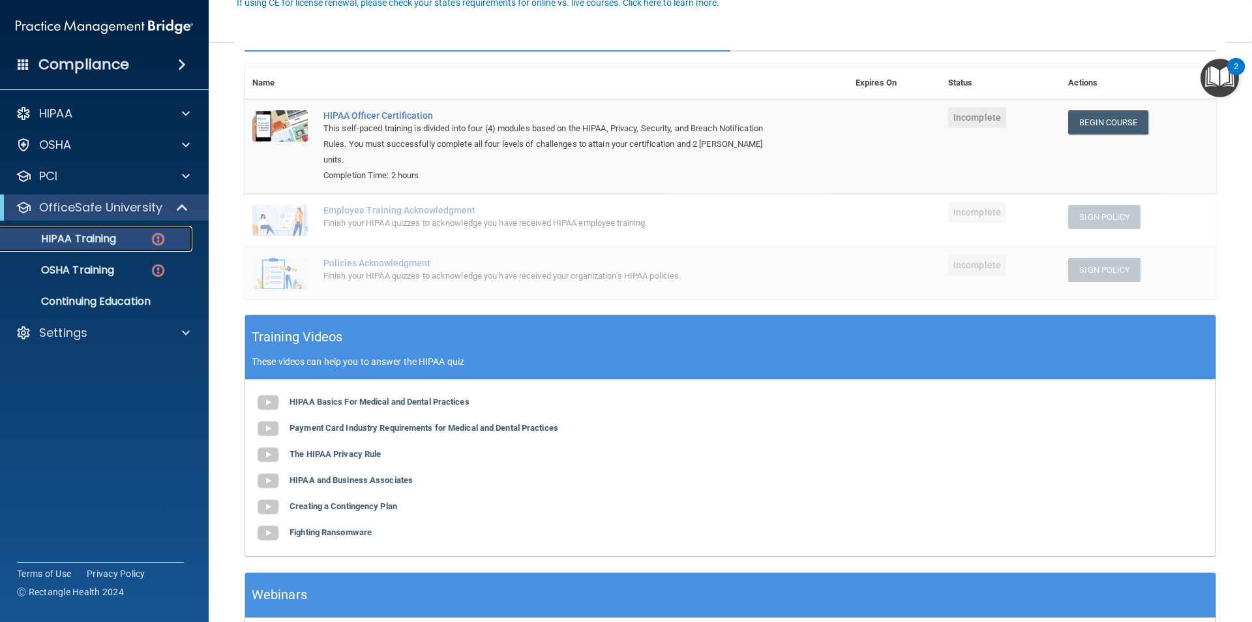
click at [82, 237] on p "HIPAA Training" at bounding box center [62, 238] width 108 height 13
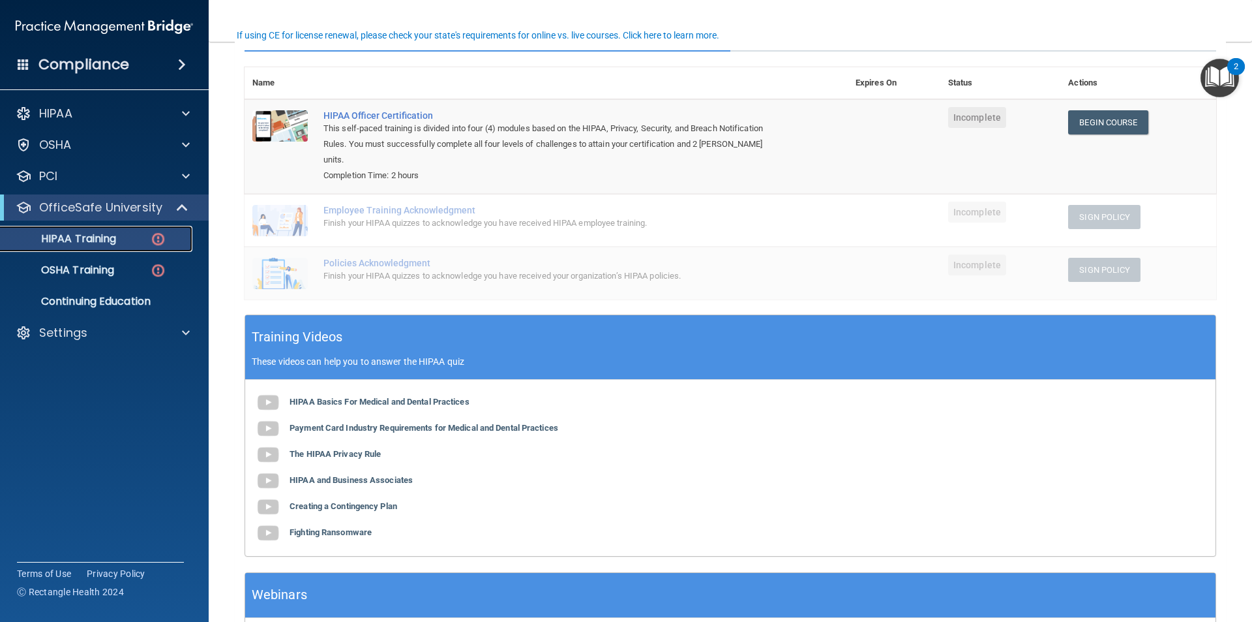
scroll to position [0, 0]
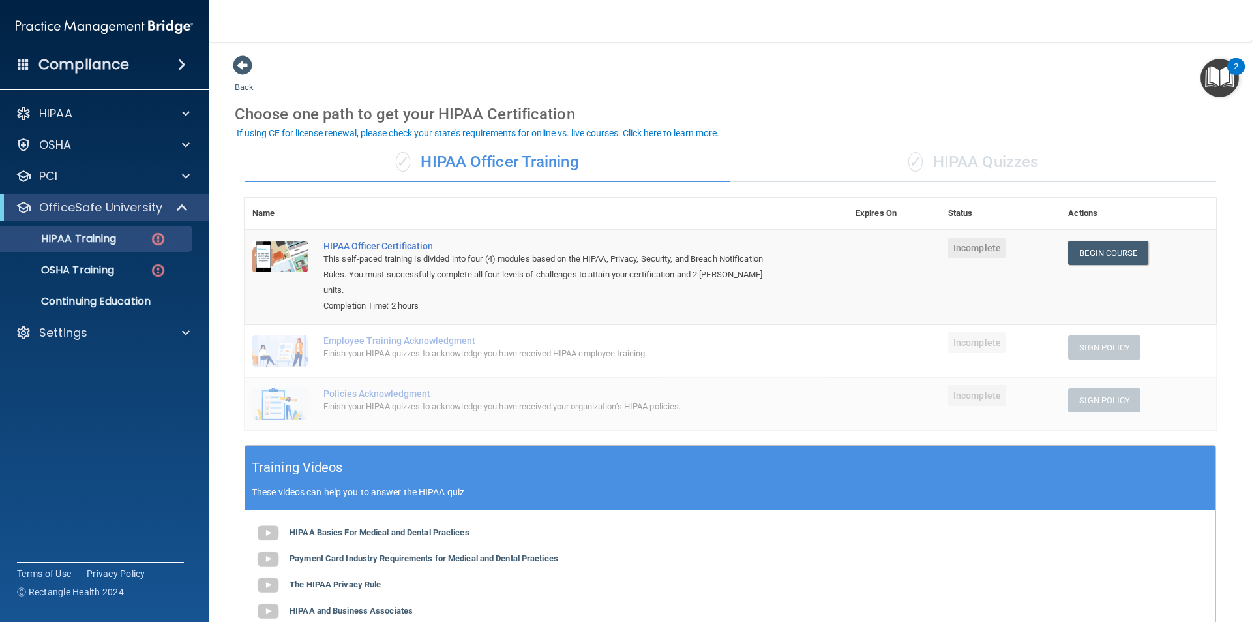
click at [1059, 445] on div "Training Videos These videos can help you to answer the HIPAA quiz" at bounding box center [730, 477] width 970 height 65
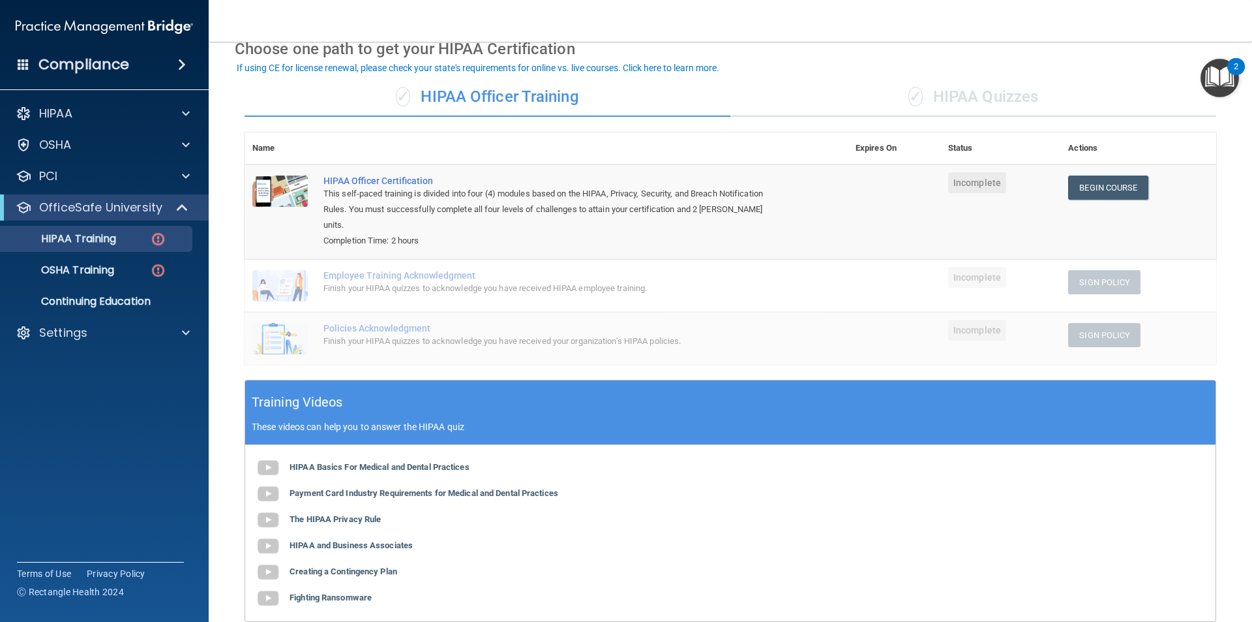
click at [949, 87] on div "✓ HIPAA Quizzes" at bounding box center [973, 97] width 486 height 39
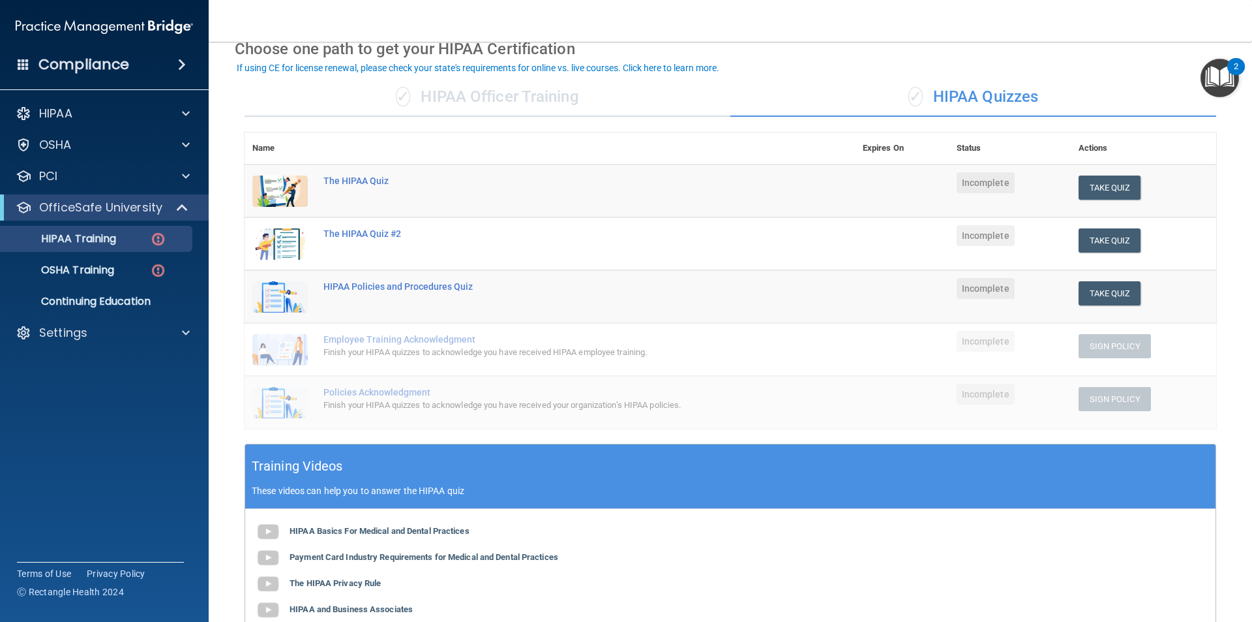
click at [507, 102] on div "✓ HIPAA Officer Training" at bounding box center [488, 97] width 486 height 39
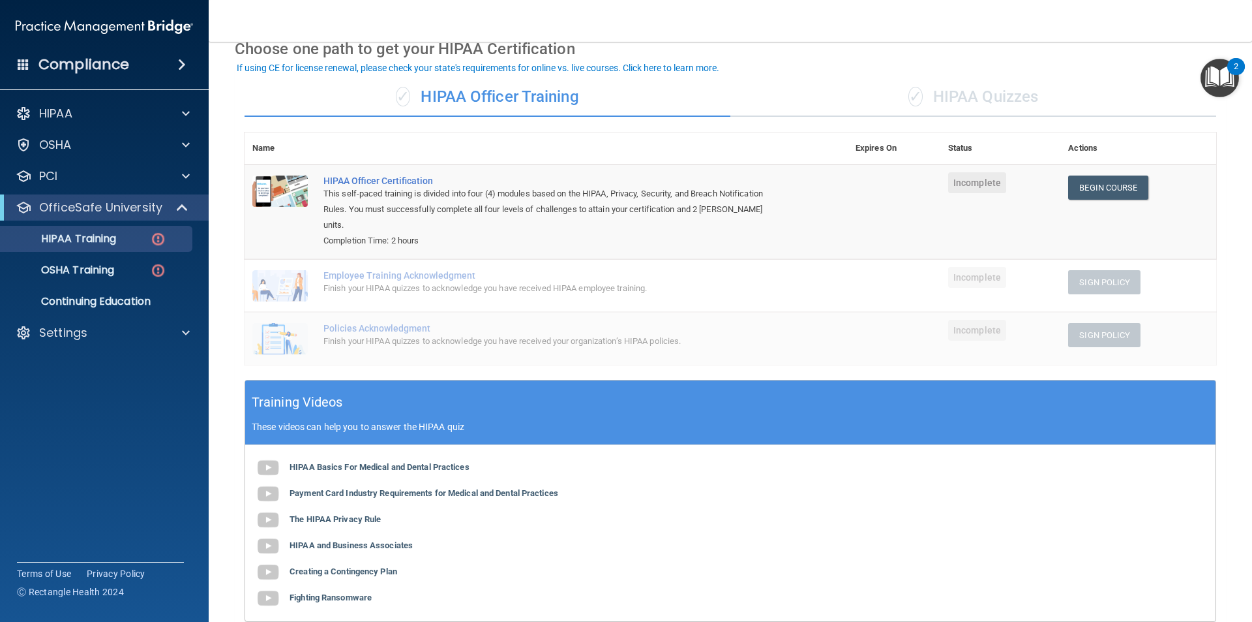
click at [909, 93] on span "✓" at bounding box center [916, 97] width 14 height 20
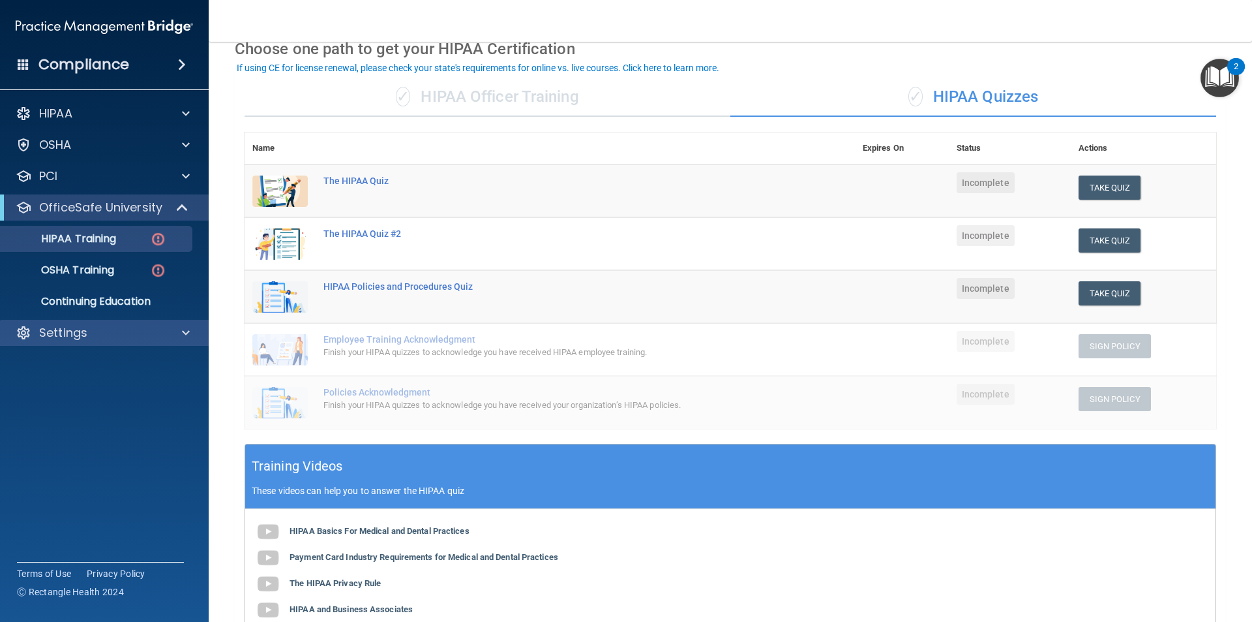
click at [110, 345] on div "Settings" at bounding box center [104, 333] width 209 height 26
click at [119, 331] on div "Settings" at bounding box center [87, 333] width 162 height 16
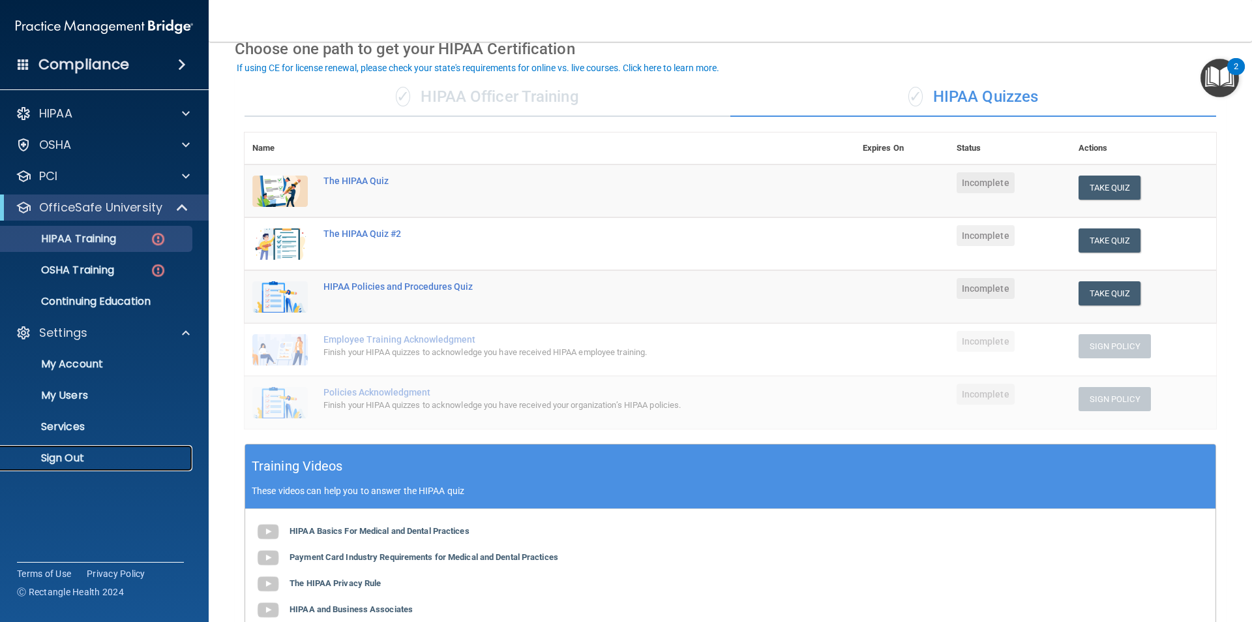
click at [80, 461] on p "Sign Out" at bounding box center [97, 457] width 178 height 13
